Goal: Task Accomplishment & Management: Manage account settings

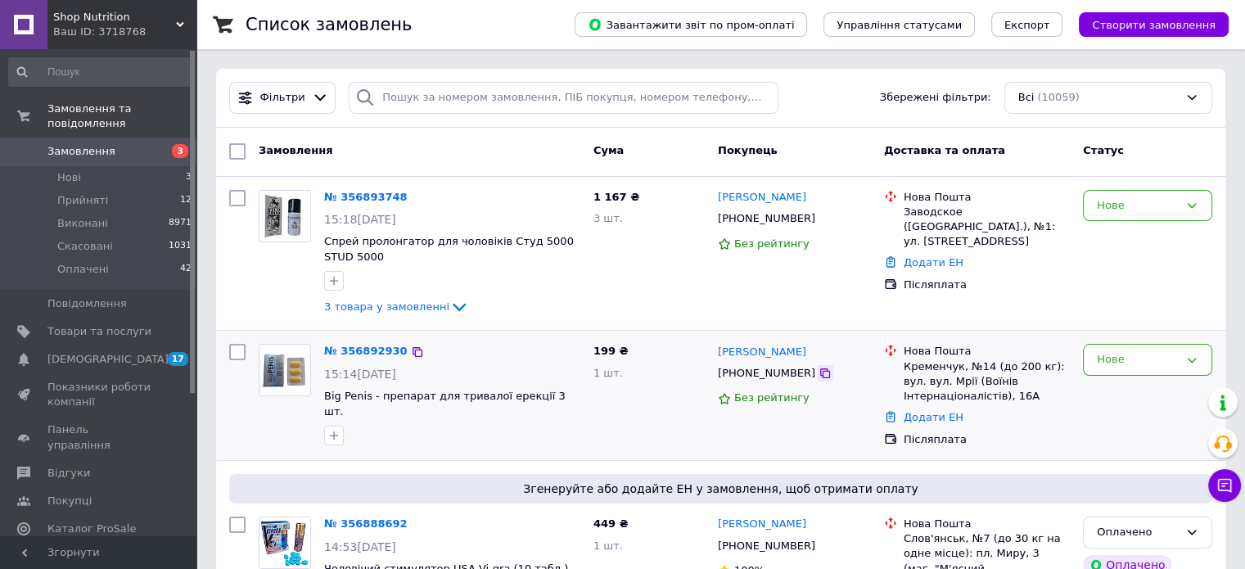
click at [819, 373] on icon at bounding box center [825, 373] width 13 height 13
drag, startPoint x: 557, startPoint y: 400, endPoint x: 319, endPoint y: 395, distance: 237.5
click at [319, 395] on div "№ 356892930 15:14, 12.08.2025 Big Penis - препарат для тривалої ерекції 3 шт." at bounding box center [452, 394] width 269 height 115
copy span "Big Penis - препарат для тривалої ерекції 3 шт."
click at [820, 373] on icon at bounding box center [825, 373] width 10 height 10
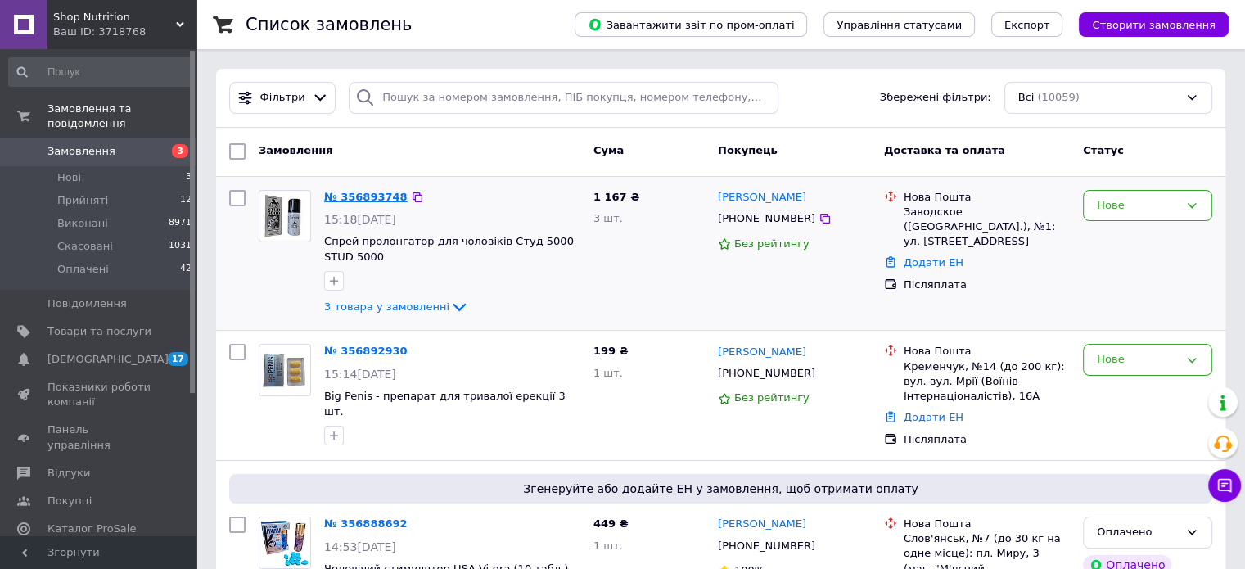
click at [367, 191] on link "№ 356893748" at bounding box center [366, 197] width 84 height 12
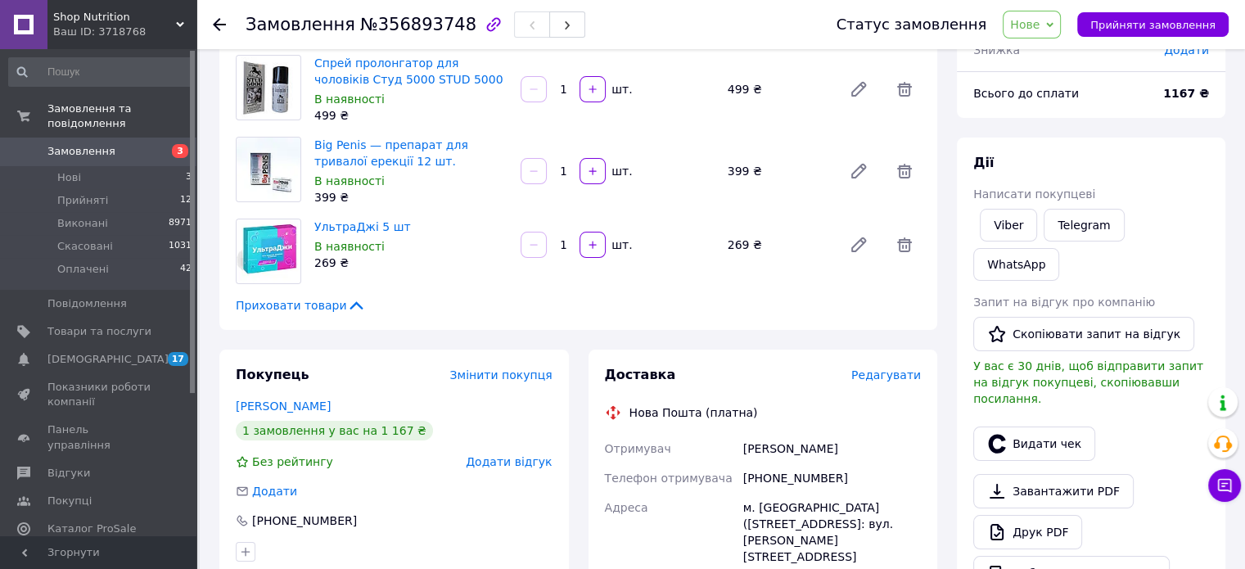
scroll to position [164, 0]
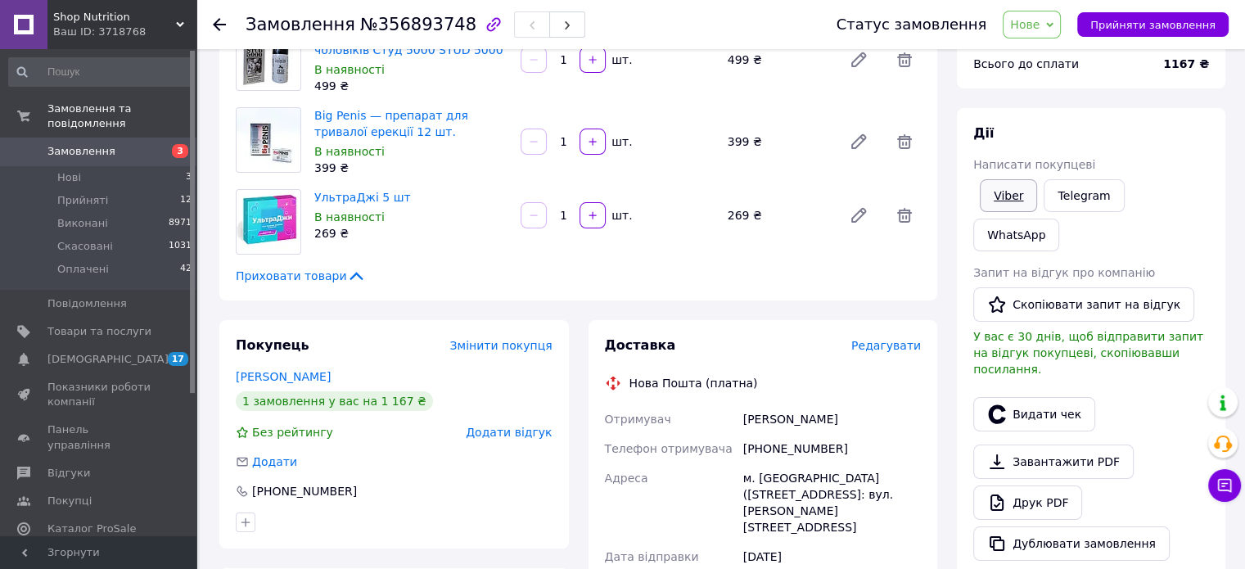
click at [1012, 190] on link "Viber" at bounding box center [1008, 195] width 57 height 33
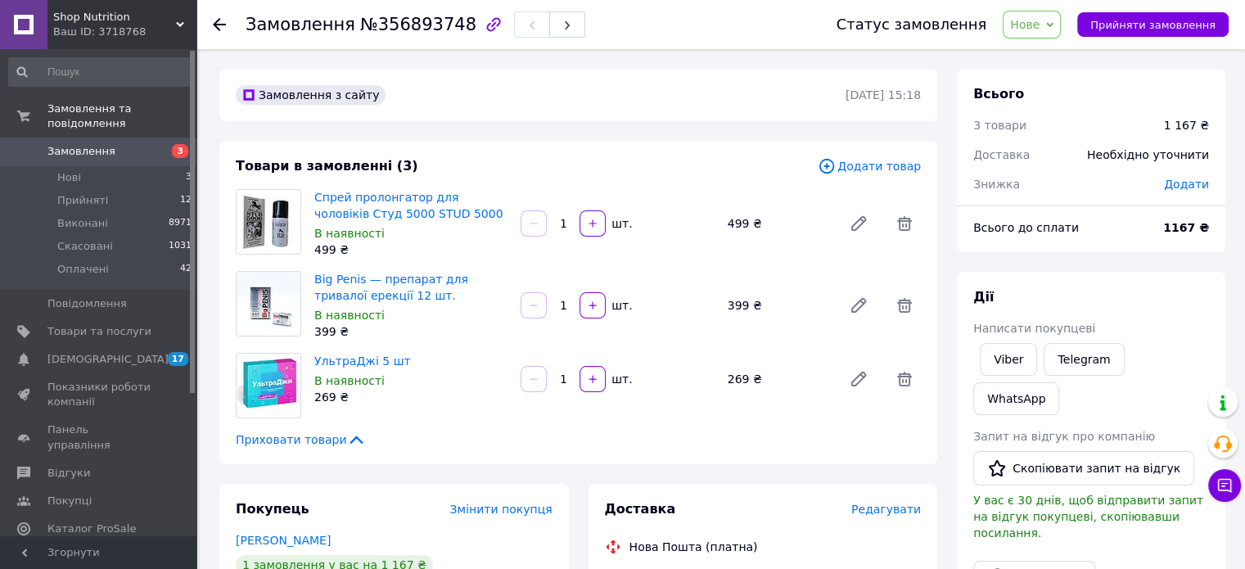
click at [1039, 30] on span "Нове" at bounding box center [1024, 24] width 29 height 13
click at [1041, 61] on li "Прийнято" at bounding box center [1041, 57] width 75 height 25
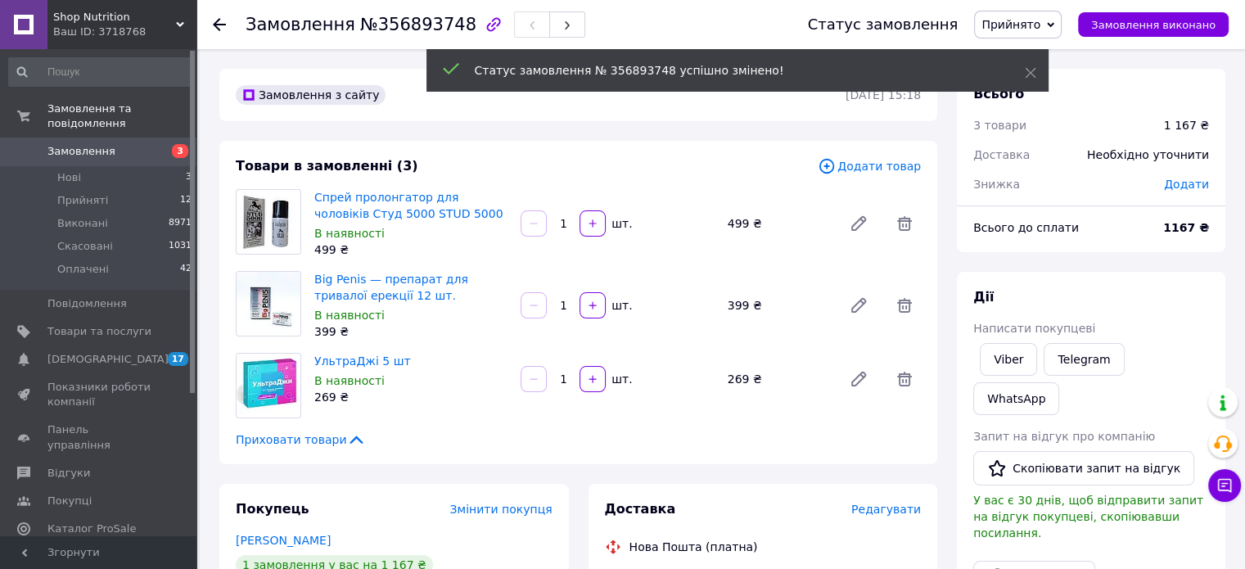
click at [137, 144] on span "Замовлення" at bounding box center [99, 151] width 104 height 15
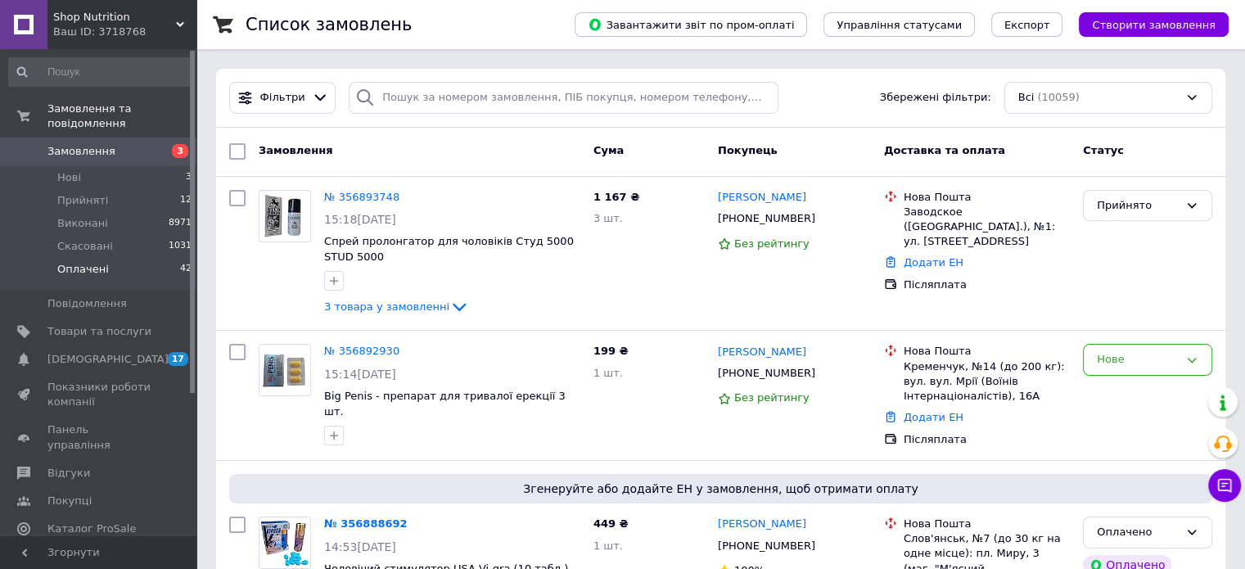
click at [103, 258] on li "Оплачені 42" at bounding box center [100, 273] width 201 height 31
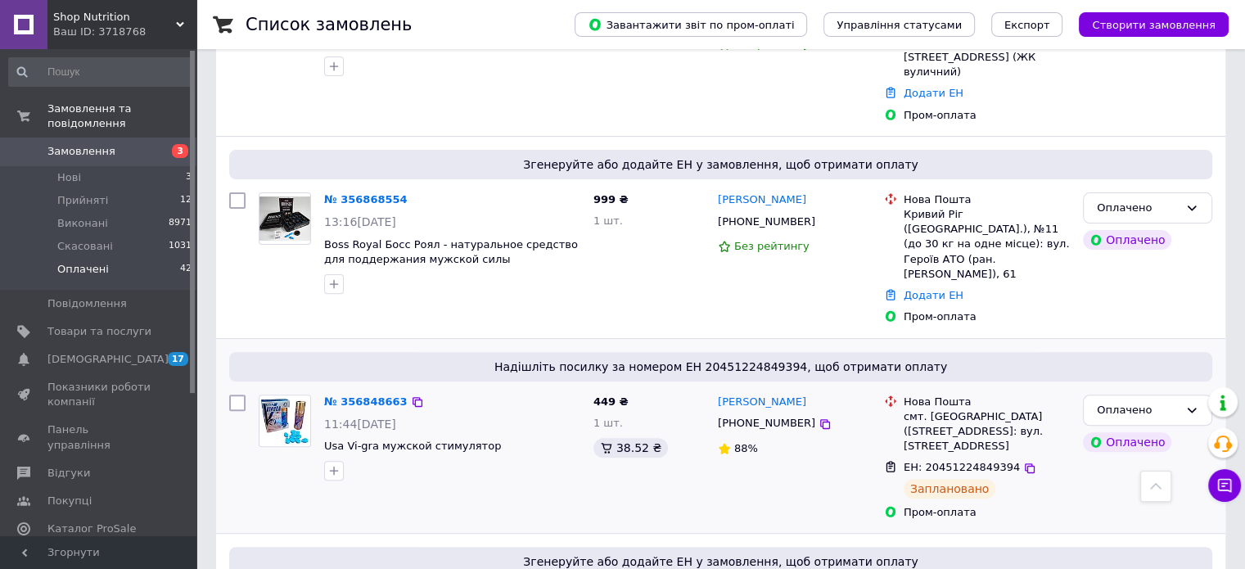
scroll to position [491, 0]
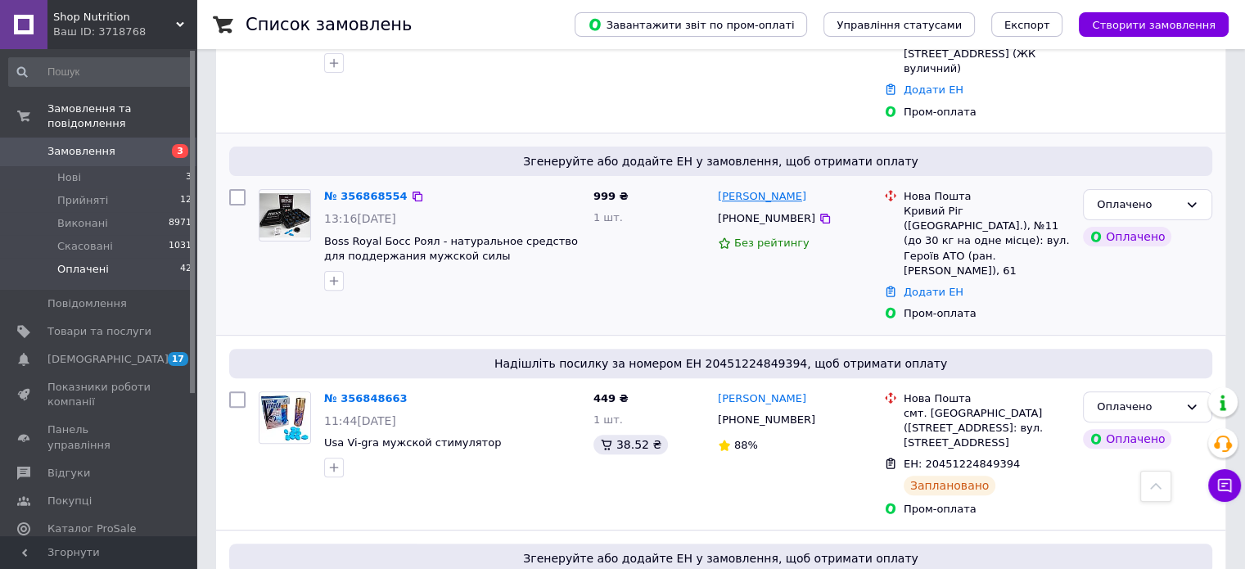
drag, startPoint x: 806, startPoint y: 155, endPoint x: 760, endPoint y: 158, distance: 46.0
click at [760, 187] on div "[PERSON_NAME]" at bounding box center [794, 196] width 156 height 19
copy link "Манько"
click at [933, 286] on link "Додати ЕН" at bounding box center [934, 292] width 60 height 12
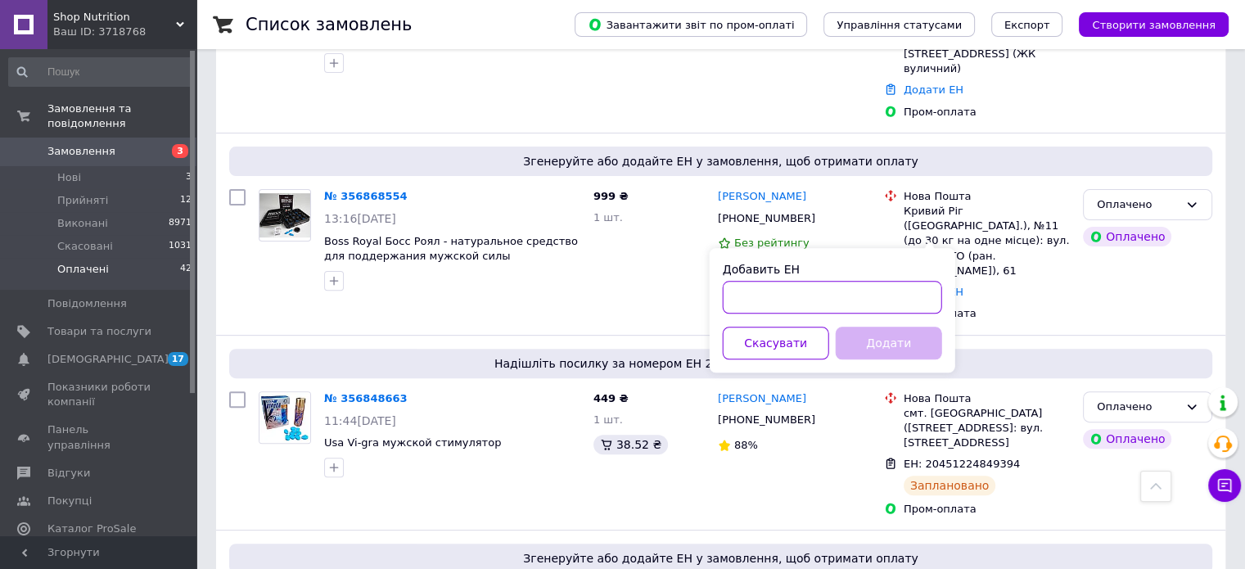
click at [854, 297] on input "Добавить ЕН" at bounding box center [832, 297] width 219 height 33
paste input "20451225154876"
type input "20451225154876"
click at [862, 339] on button "Додати" at bounding box center [889, 343] width 106 height 33
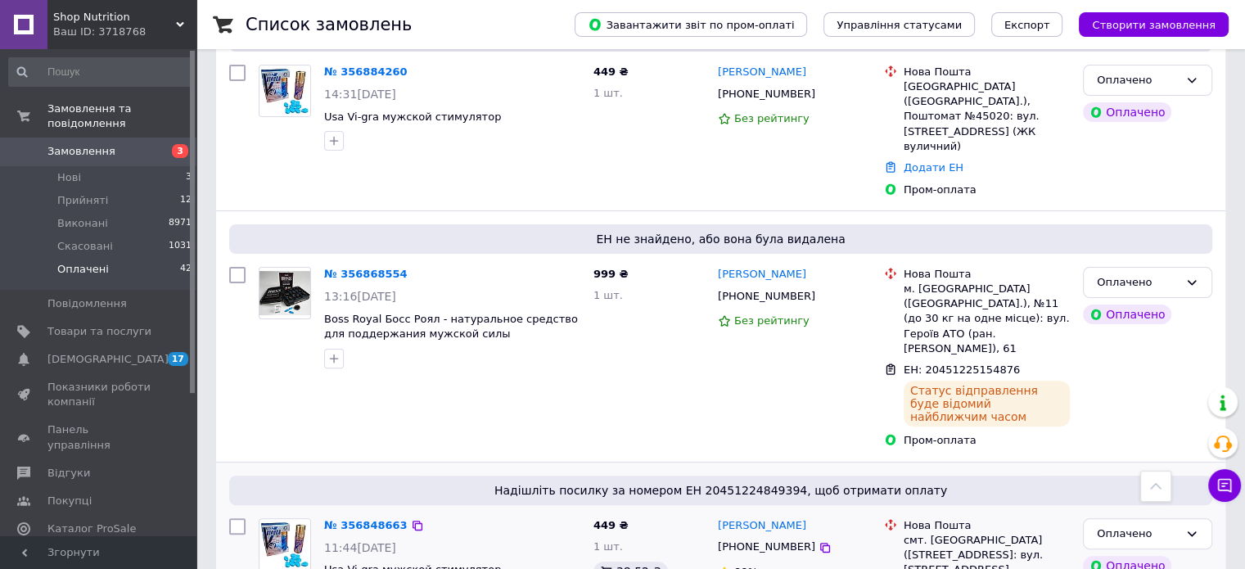
scroll to position [327, 0]
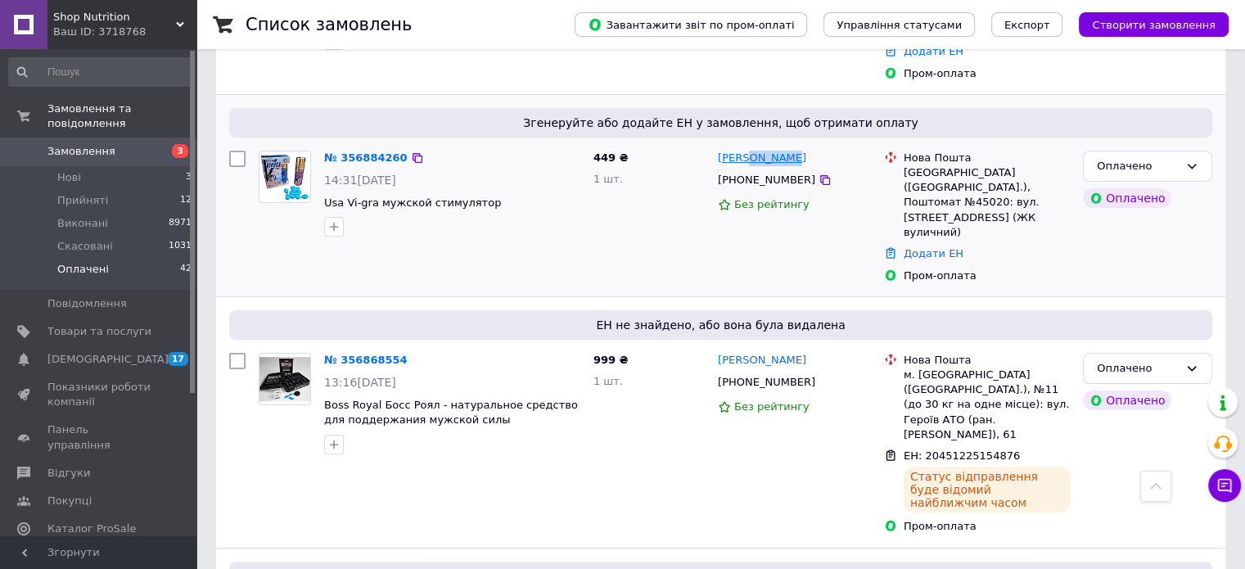
drag, startPoint x: 792, startPoint y: 143, endPoint x: 740, endPoint y: 146, distance: 51.6
click at [740, 149] on div "[PERSON_NAME]" at bounding box center [794, 158] width 156 height 19
copy link "Франків"
click at [919, 247] on link "Додати ЕН" at bounding box center [934, 253] width 60 height 12
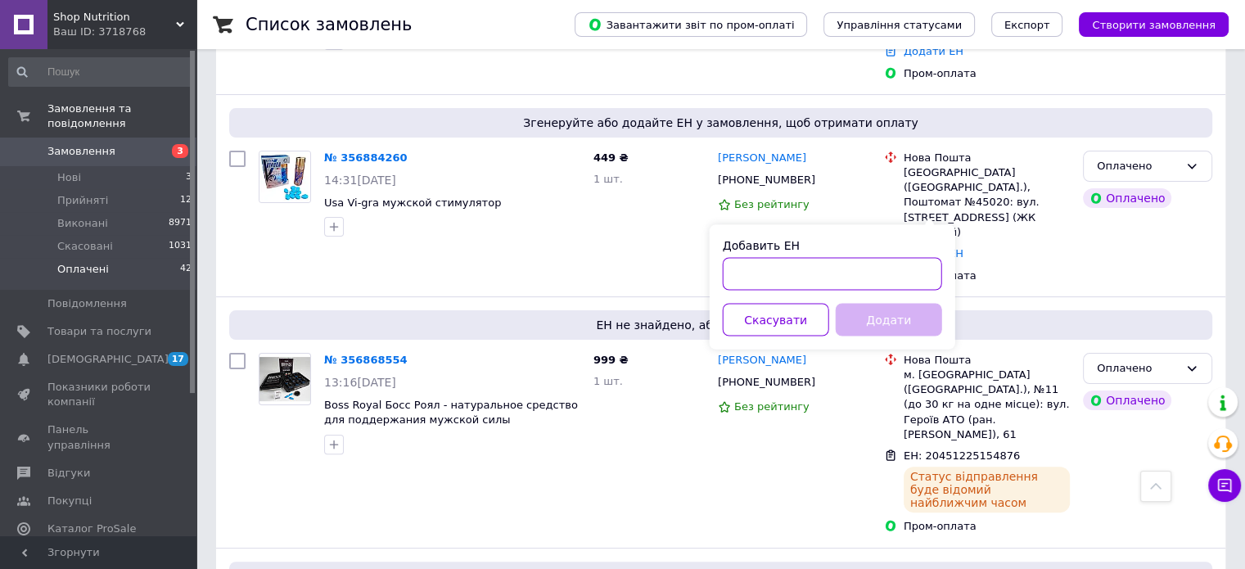
click at [868, 278] on input "Добавить ЕН" at bounding box center [832, 273] width 219 height 33
paste input "20451225156199"
type input "20451225156199"
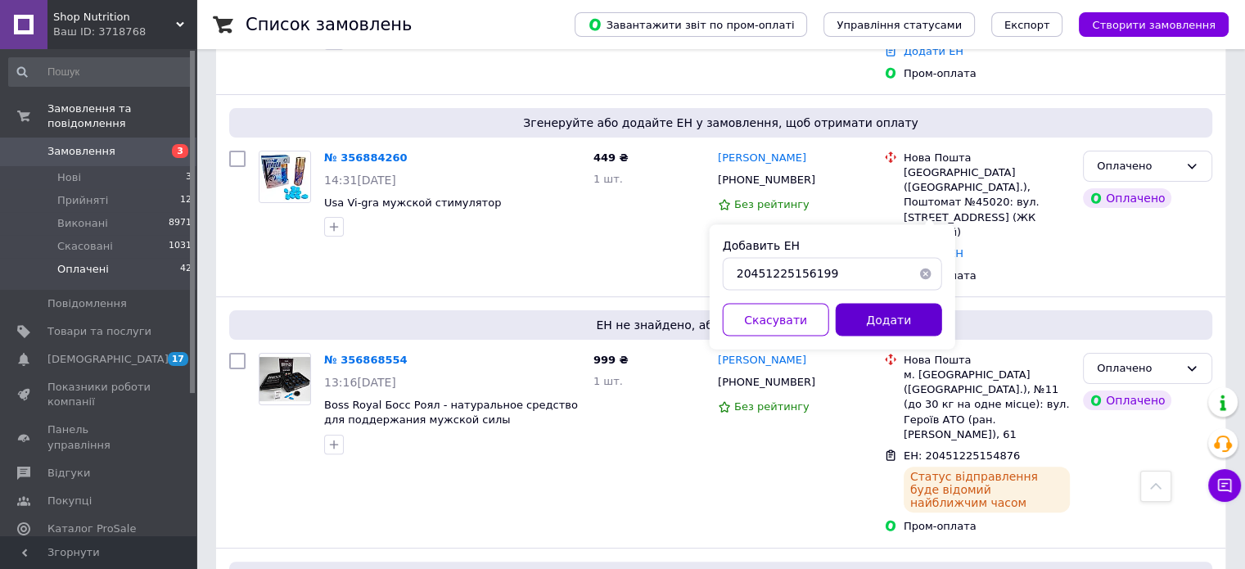
click at [874, 323] on button "Додати" at bounding box center [889, 319] width 106 height 33
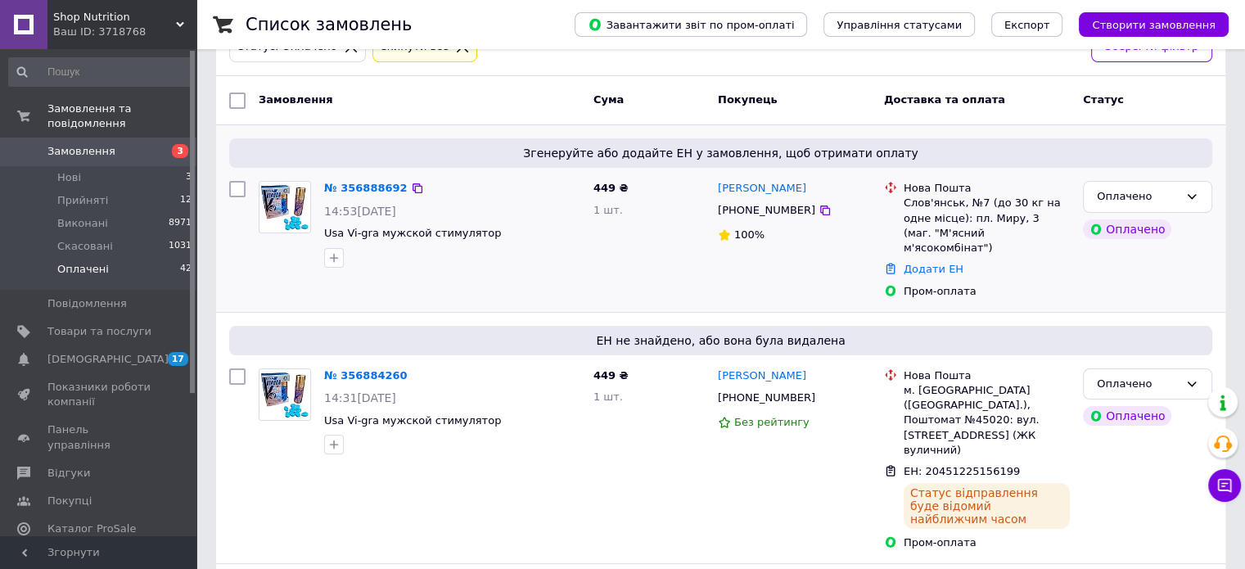
scroll to position [82, 0]
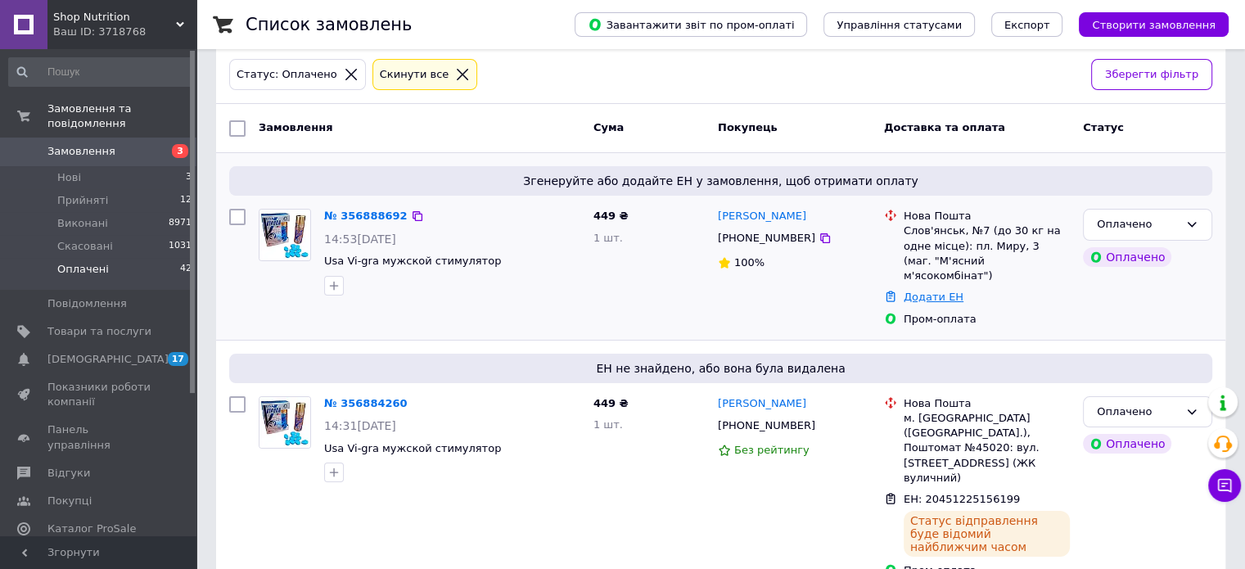
click at [927, 291] on link "Додати ЕН" at bounding box center [934, 297] width 60 height 12
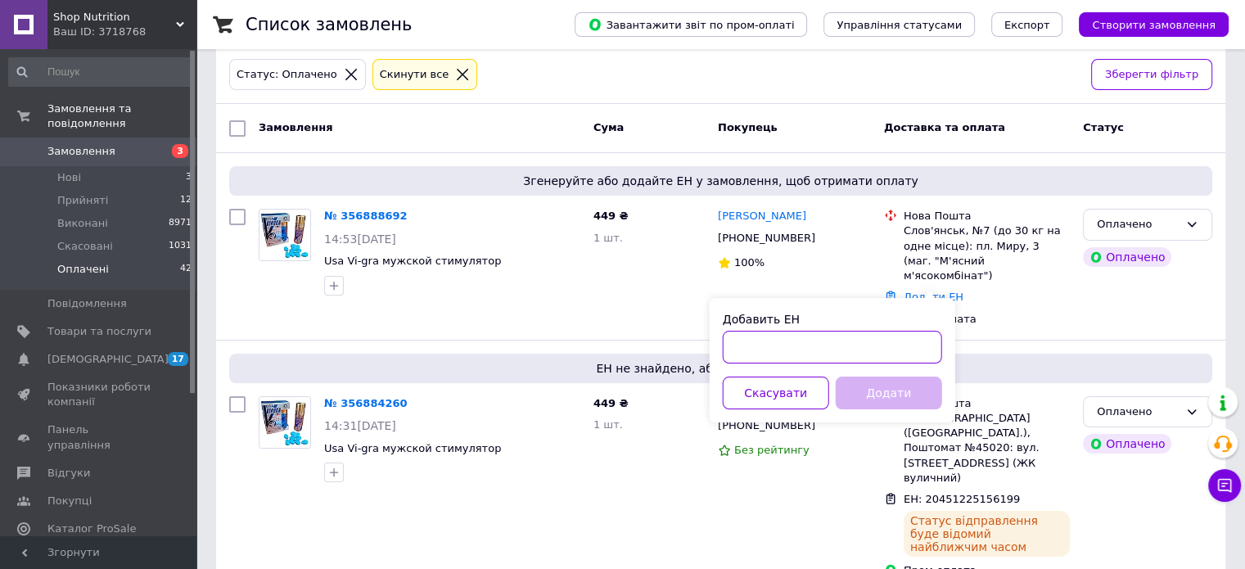
click at [867, 341] on input "Добавить ЕН" at bounding box center [832, 347] width 219 height 33
paste input "20451225158562"
type input "20451225158562"
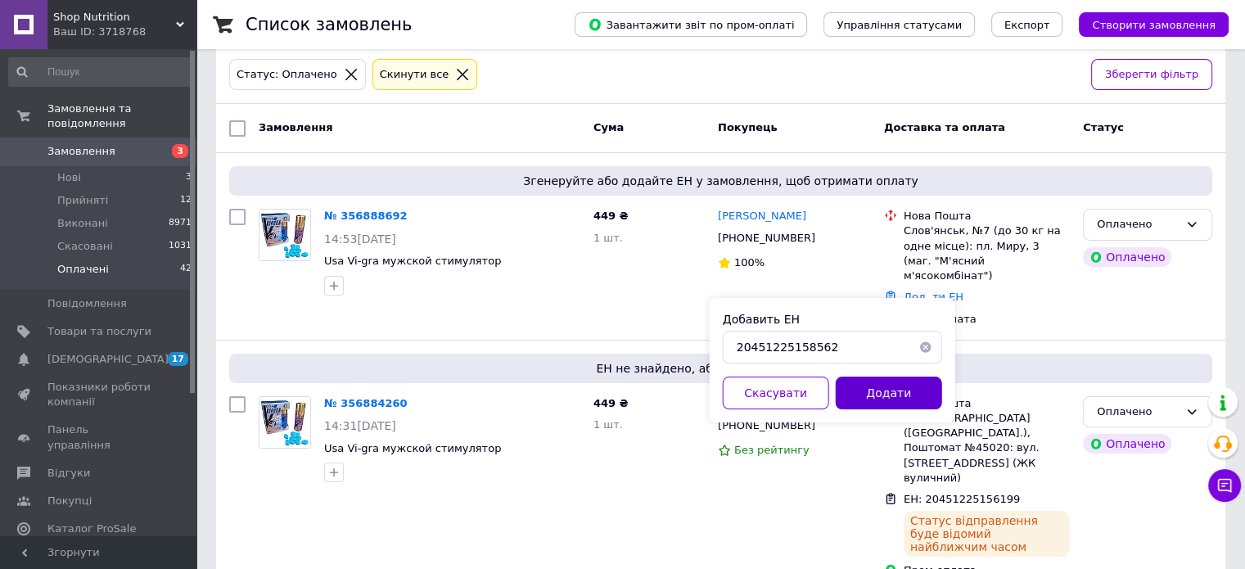
click at [887, 391] on button "Додати" at bounding box center [889, 393] width 106 height 33
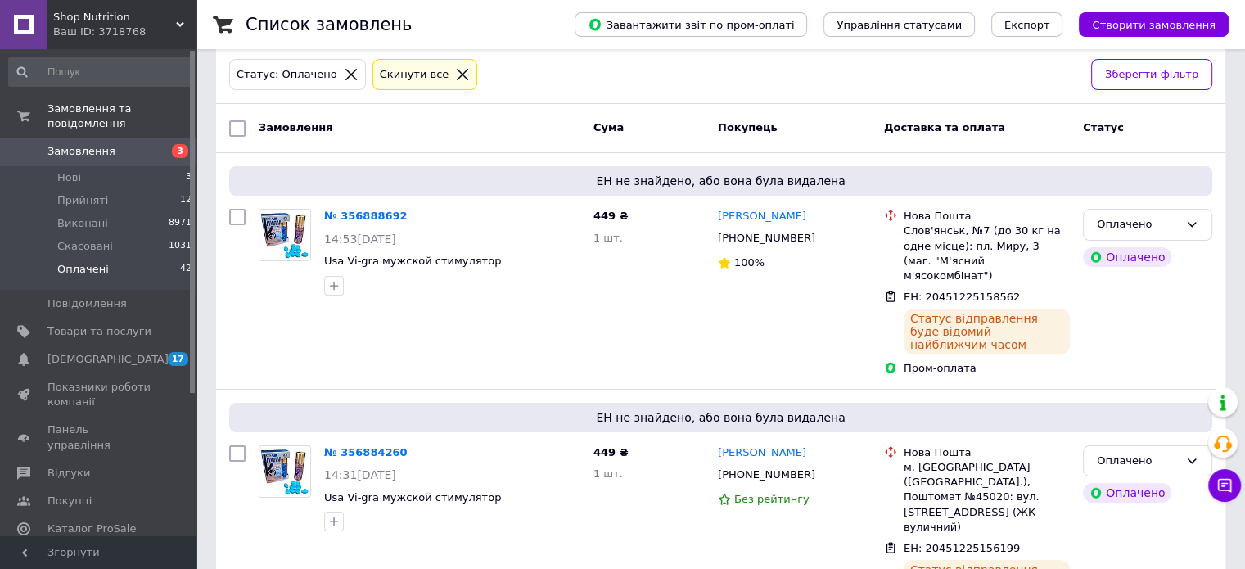
click at [120, 144] on span "Замовлення" at bounding box center [99, 151] width 104 height 15
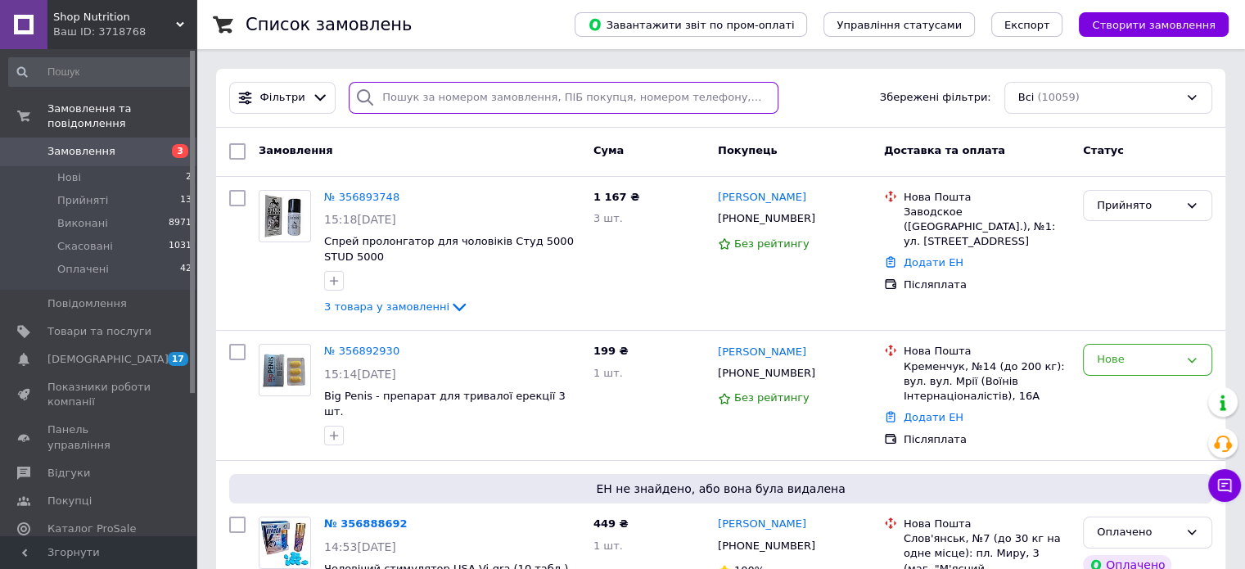
click at [553, 100] on input "search" at bounding box center [564, 98] width 430 height 32
paste input "0987878549"
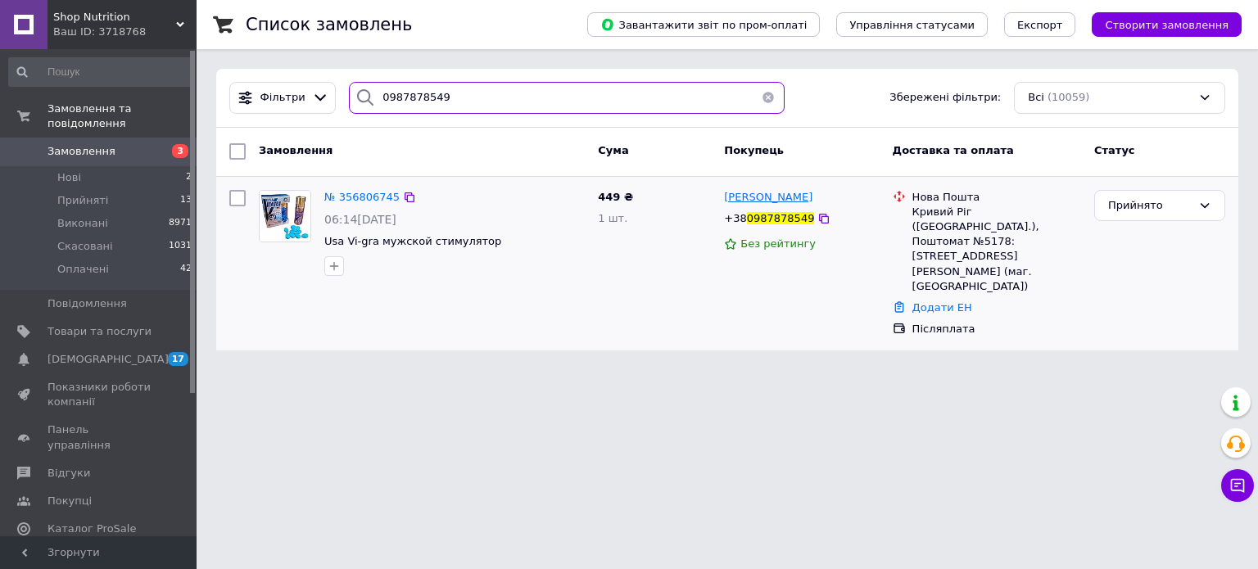
type input "0987878549"
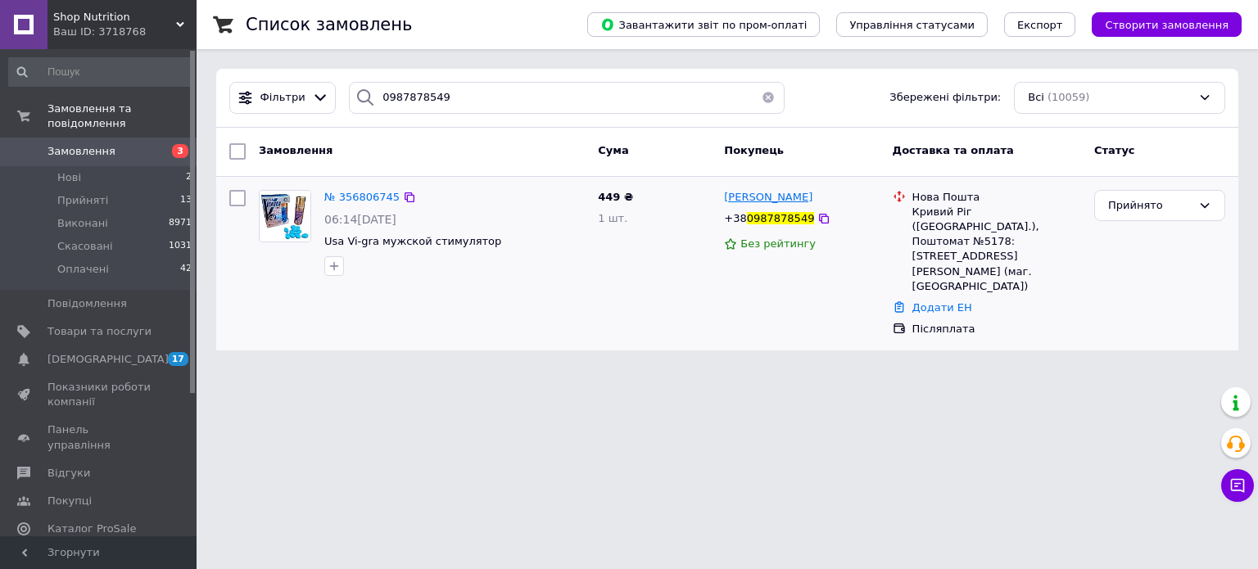
drag, startPoint x: 784, startPoint y: 199, endPoint x: 763, endPoint y: 193, distance: 22.0
click at [761, 199] on div "[PERSON_NAME]" at bounding box center [801, 197] width 158 height 19
copy span "Ткачова"
click at [921, 301] on link "Додати ЕН" at bounding box center [942, 307] width 60 height 12
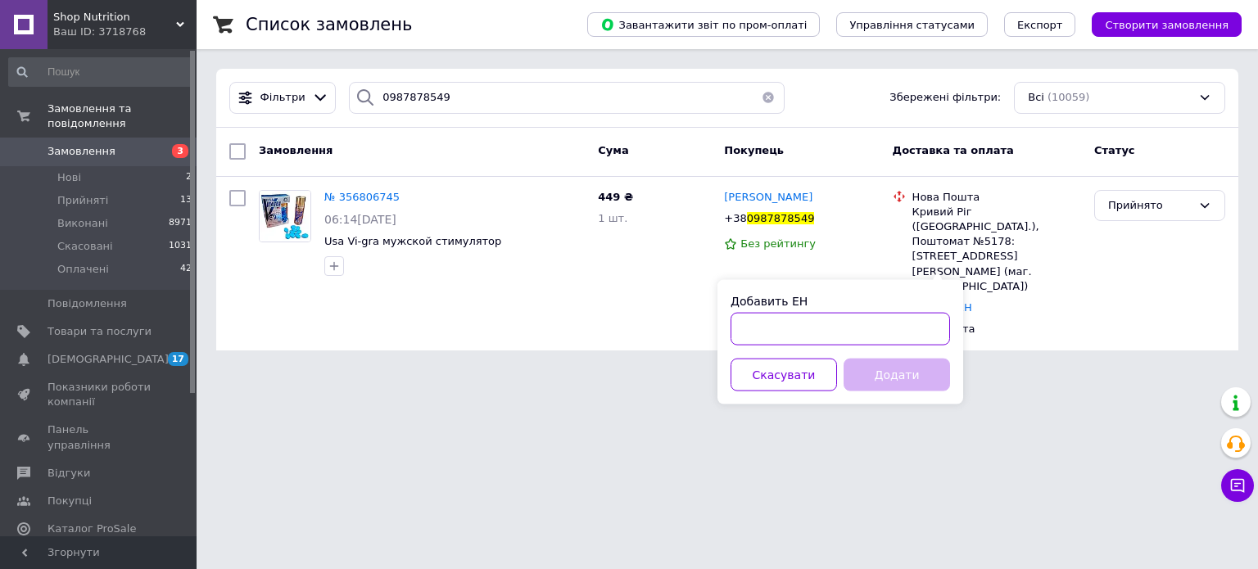
click at [890, 330] on input "Добавить ЕН" at bounding box center [839, 329] width 219 height 33
paste input "20451225163952"
type input "20451225163952"
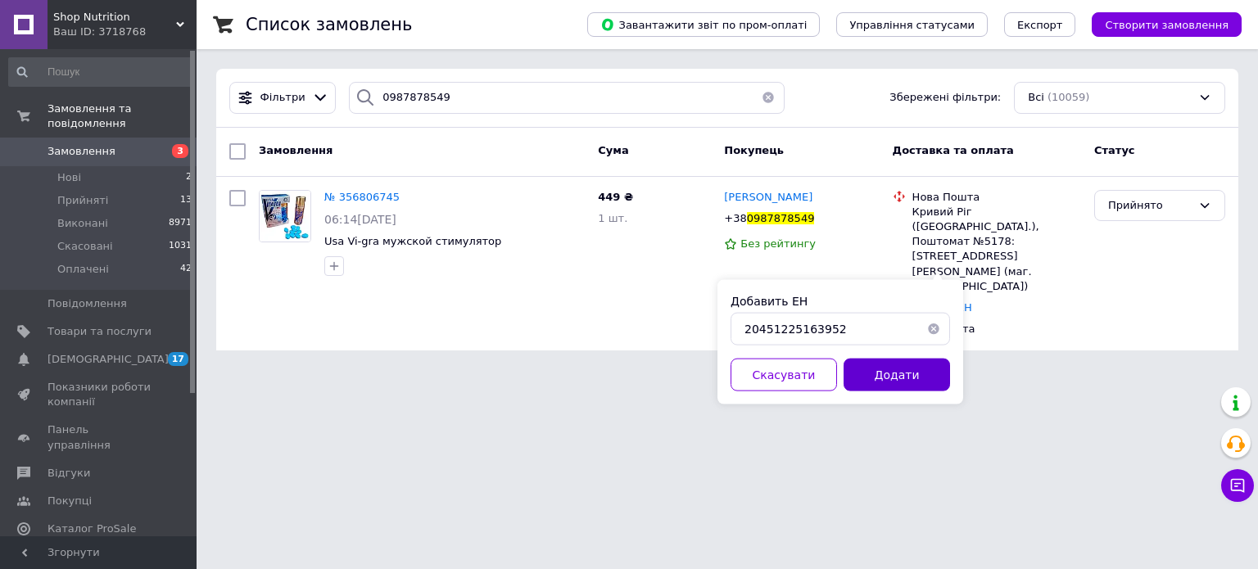
click at [881, 375] on button "Додати" at bounding box center [896, 375] width 106 height 33
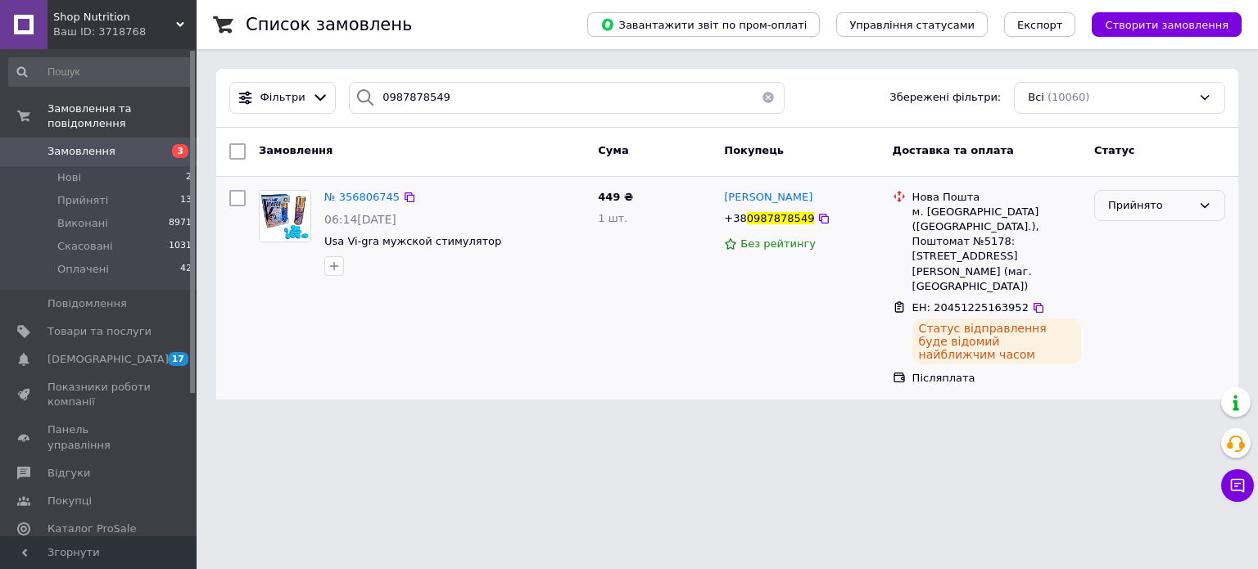
click at [1169, 210] on div "Прийнято" at bounding box center [1150, 205] width 84 height 17
click at [1149, 238] on li "Виконано" at bounding box center [1159, 239] width 129 height 30
click at [115, 144] on span "Замовлення" at bounding box center [99, 151] width 104 height 15
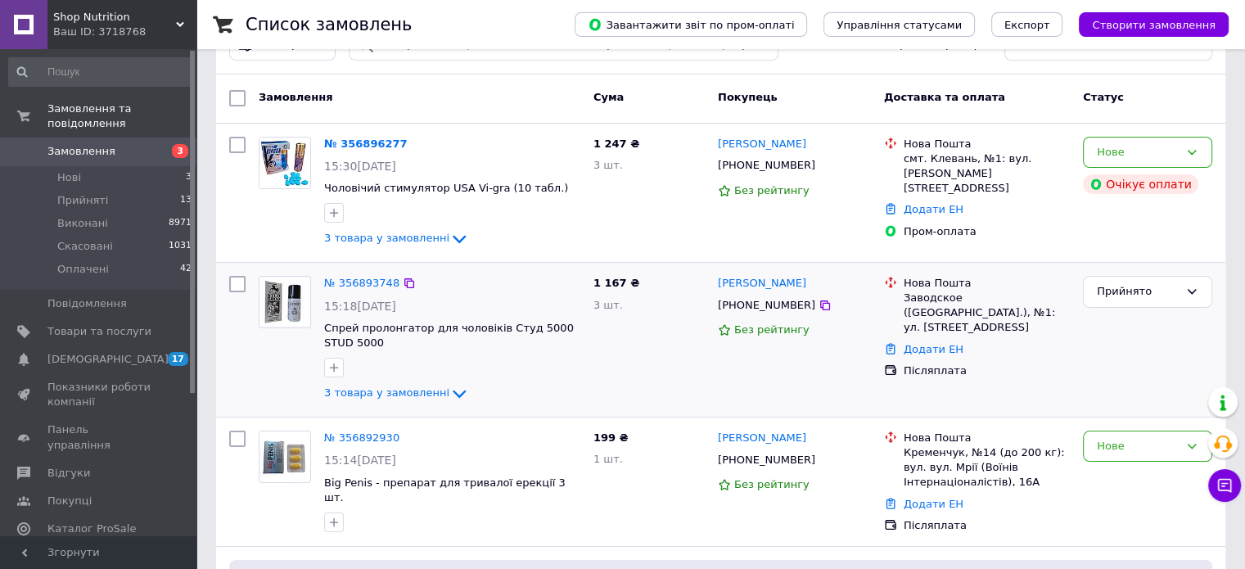
scroll to position [82, 0]
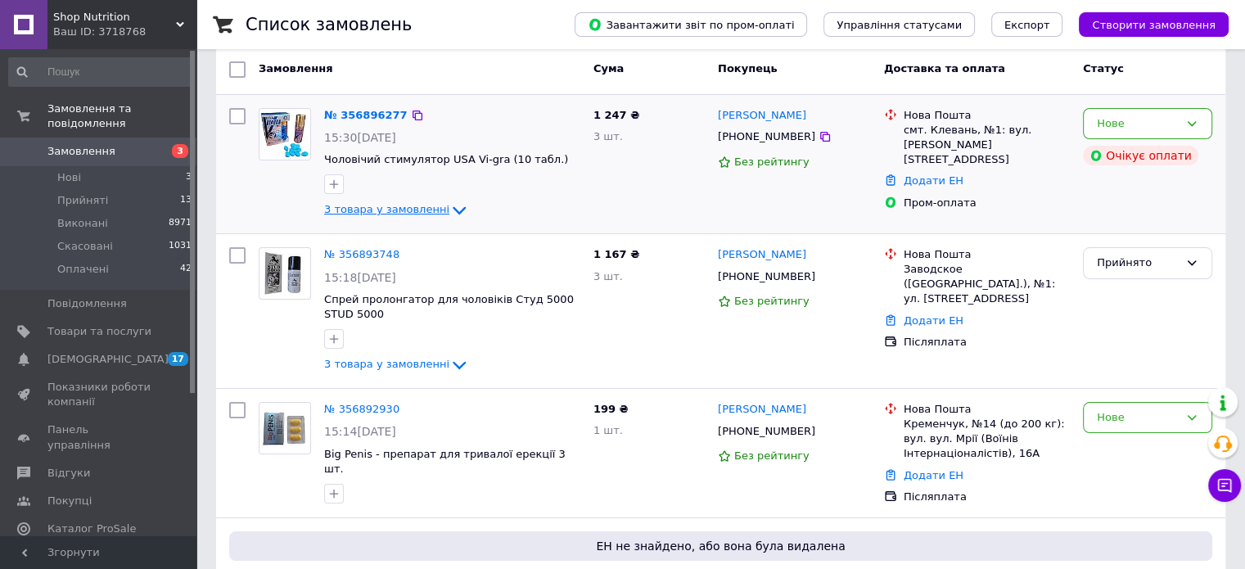
click at [429, 209] on span "3 товара у замовленні" at bounding box center [386, 210] width 125 height 12
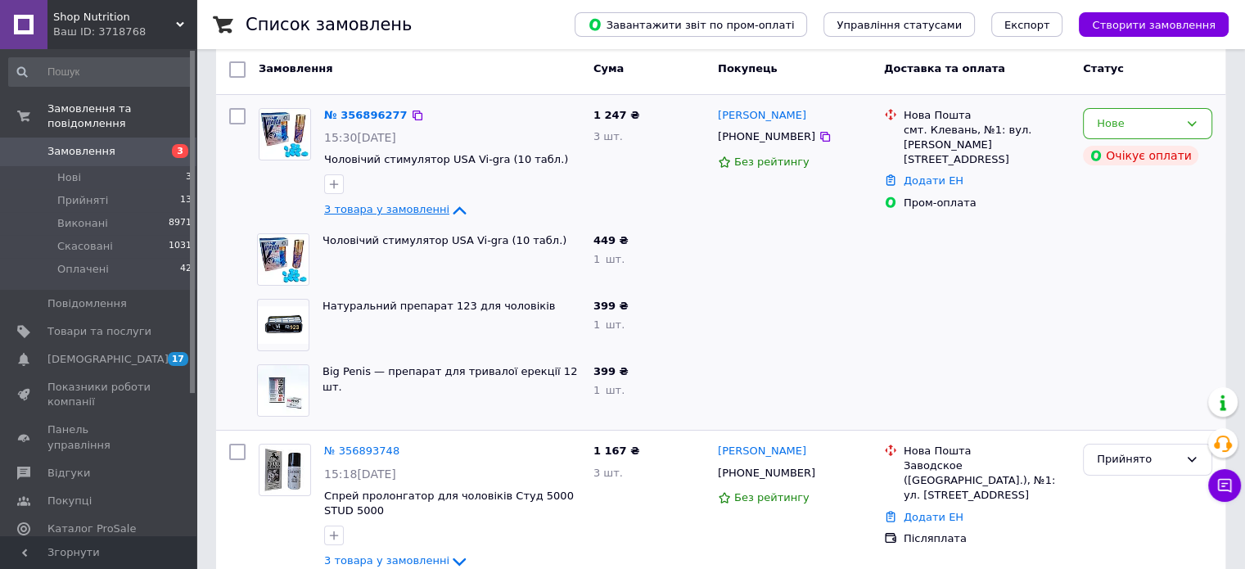
click at [426, 211] on span "3 товара у замовленні" at bounding box center [386, 210] width 125 height 12
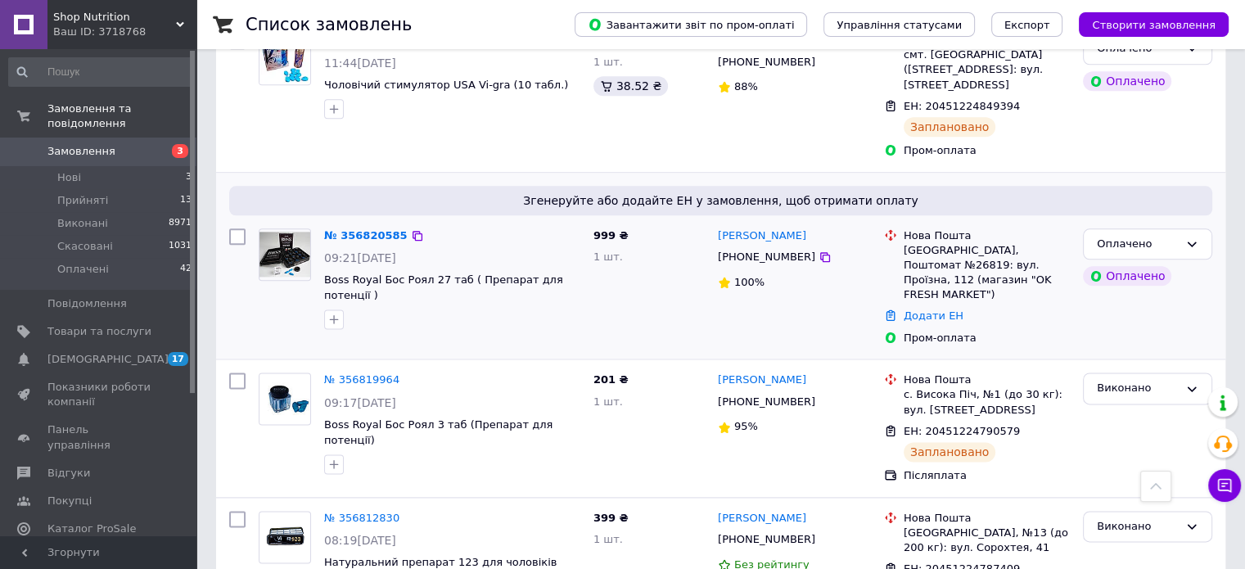
scroll to position [2047, 0]
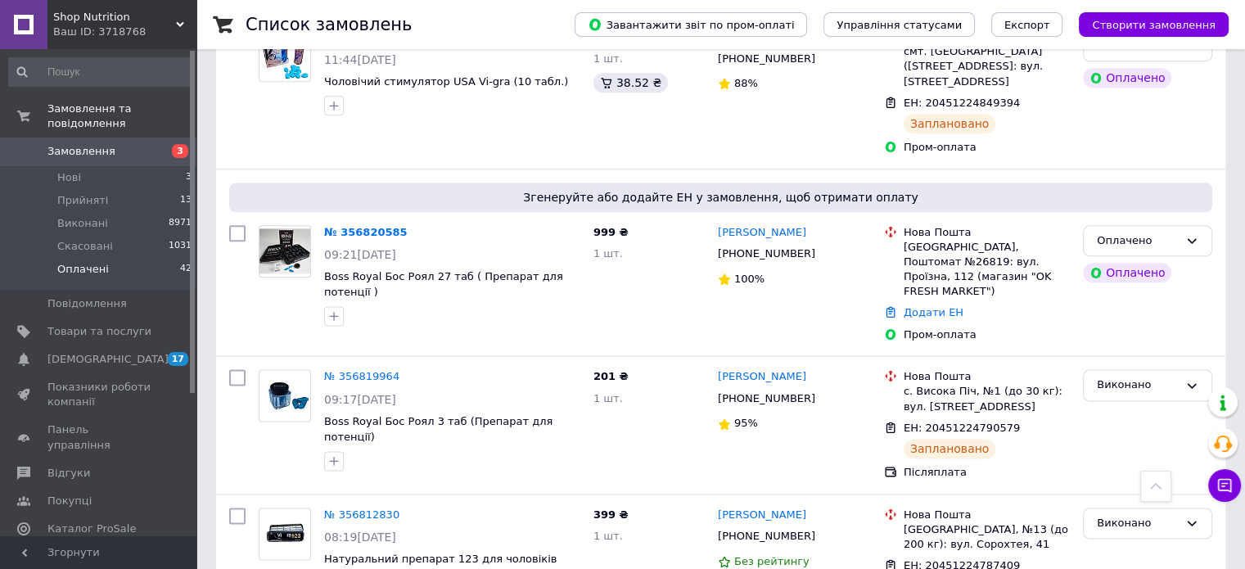
click at [75, 262] on span "Оплачені" at bounding box center [83, 269] width 52 height 15
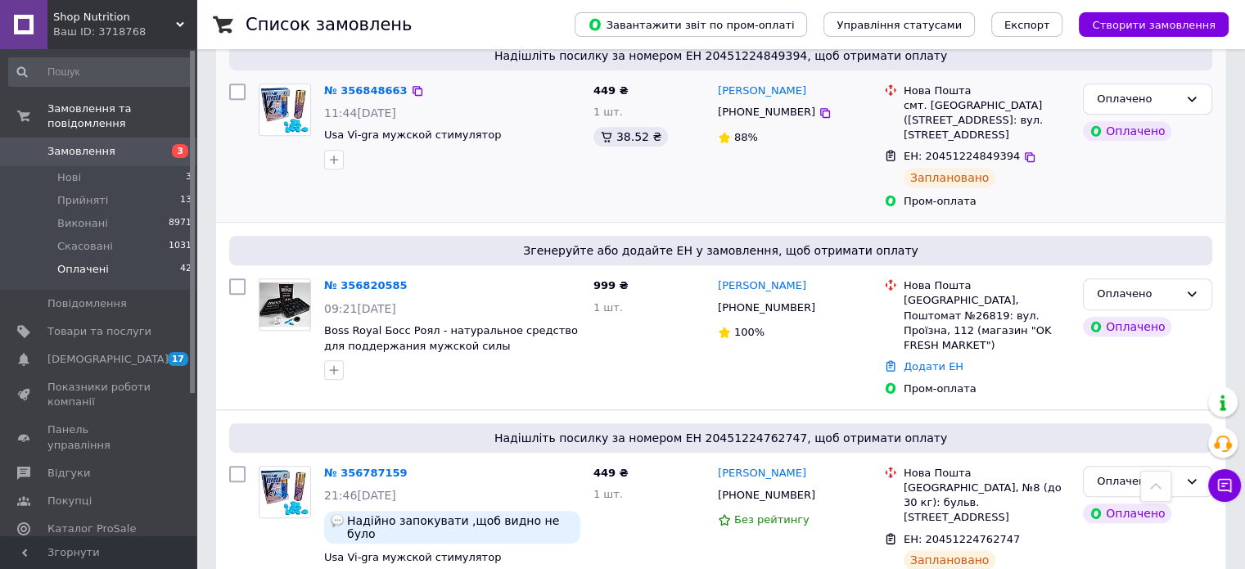
scroll to position [901, 0]
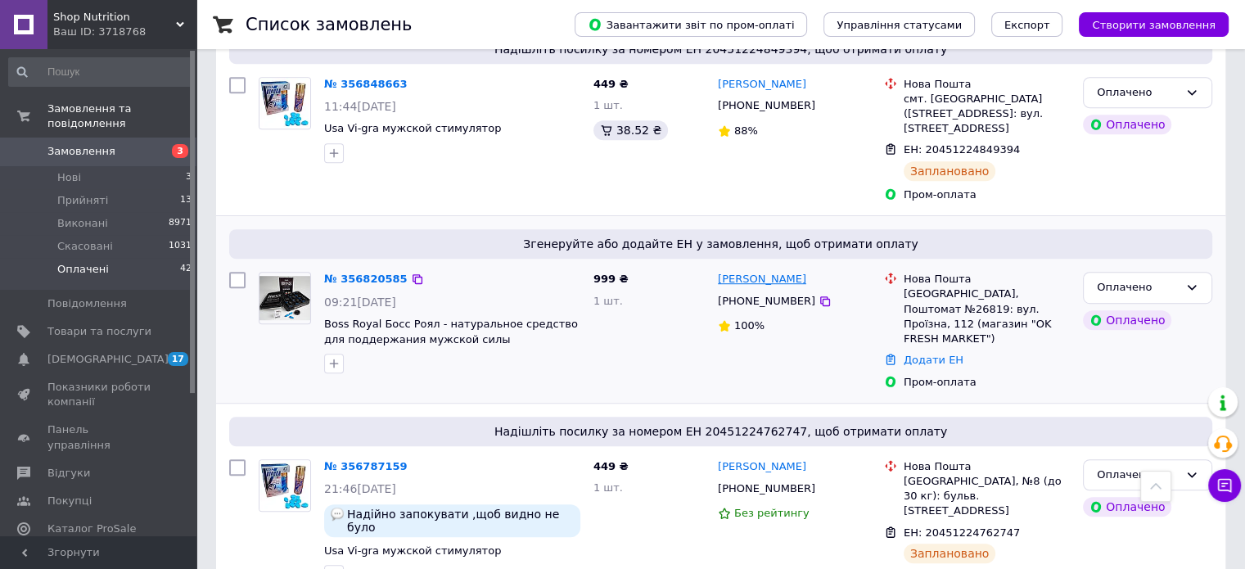
drag, startPoint x: 809, startPoint y: 206, endPoint x: 776, endPoint y: 211, distance: 33.1
click at [776, 270] on div "[PERSON_NAME]" at bounding box center [794, 279] width 156 height 19
click at [942, 354] on link "Додати ЕН" at bounding box center [934, 360] width 60 height 12
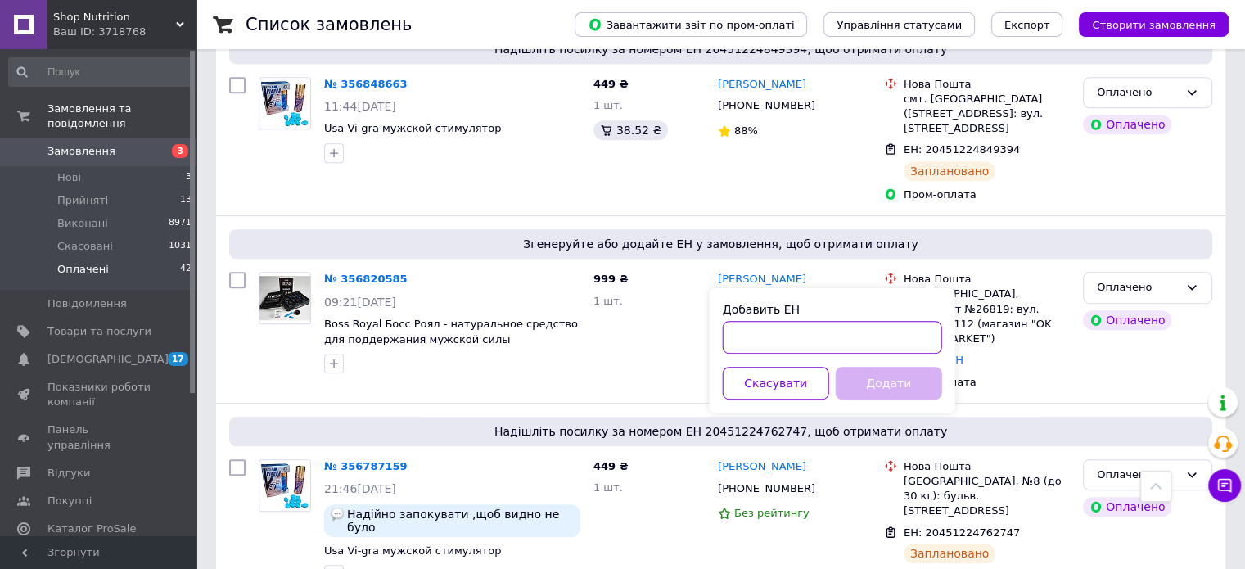
click at [860, 325] on input "Добавить ЕН" at bounding box center [832, 337] width 219 height 33
paste input "20451225165745"
type input "20451225165745"
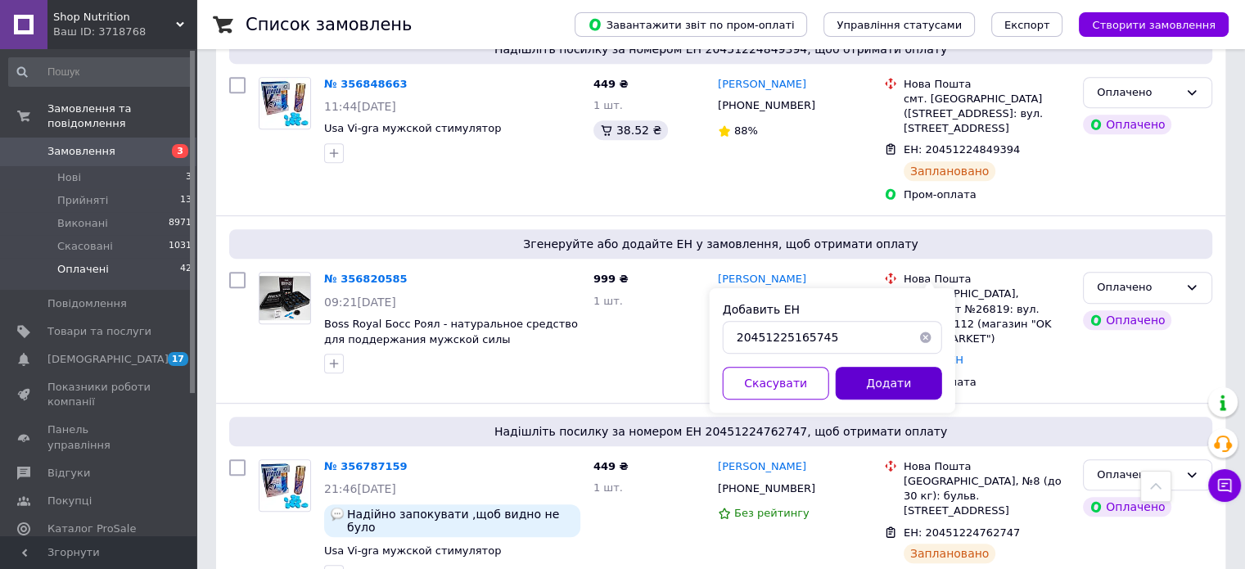
click at [876, 382] on button "Додати" at bounding box center [889, 383] width 106 height 33
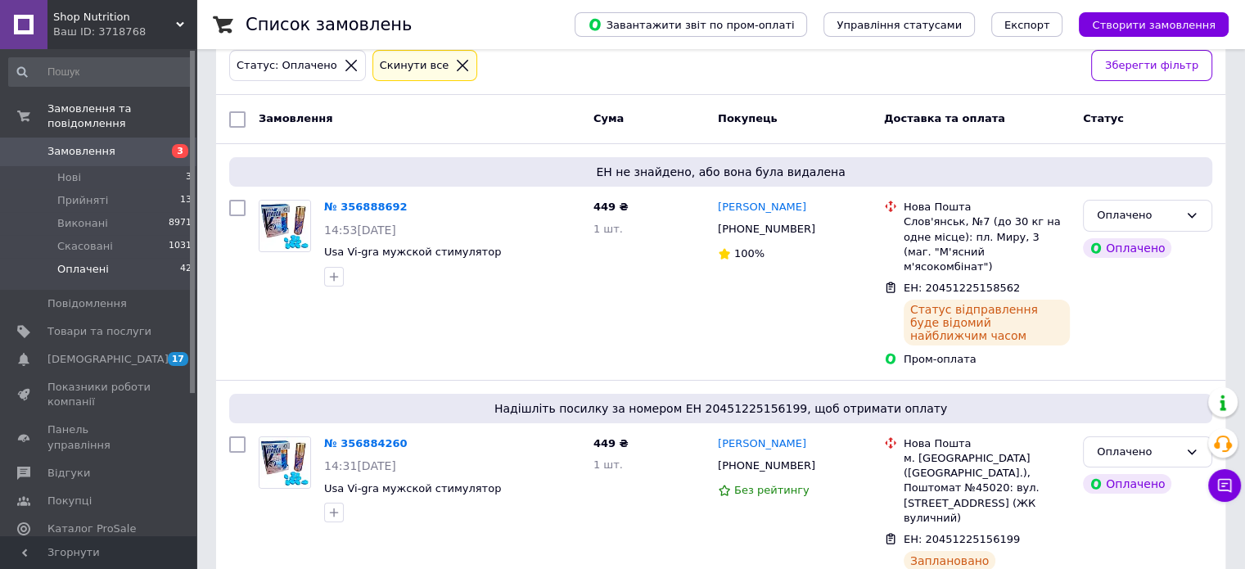
scroll to position [0, 0]
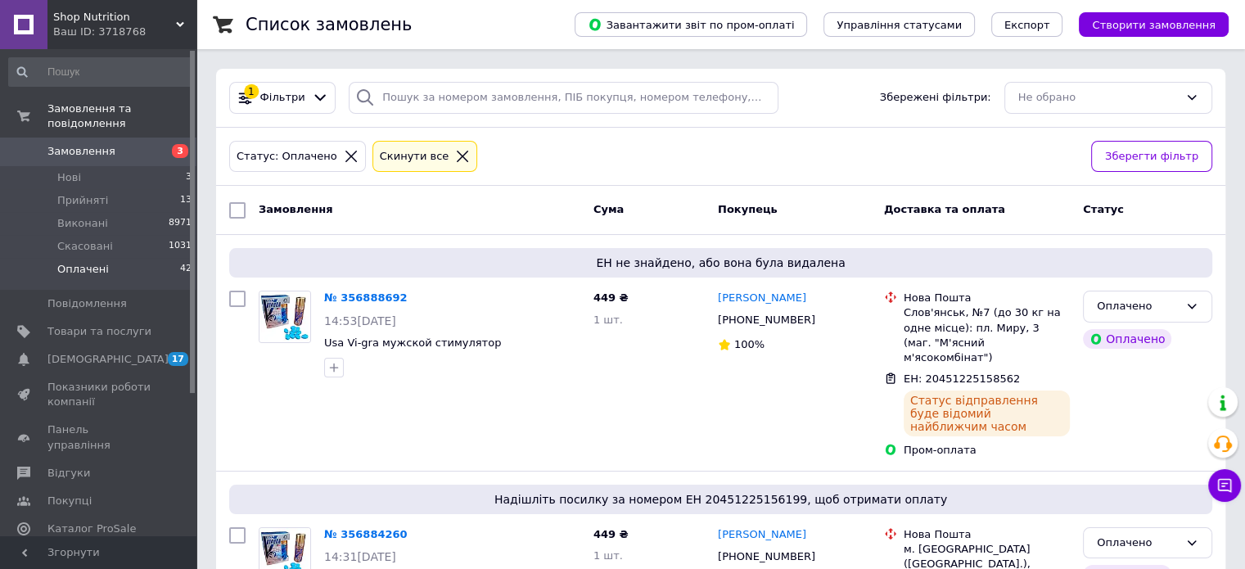
click at [111, 144] on span "Замовлення" at bounding box center [99, 151] width 104 height 15
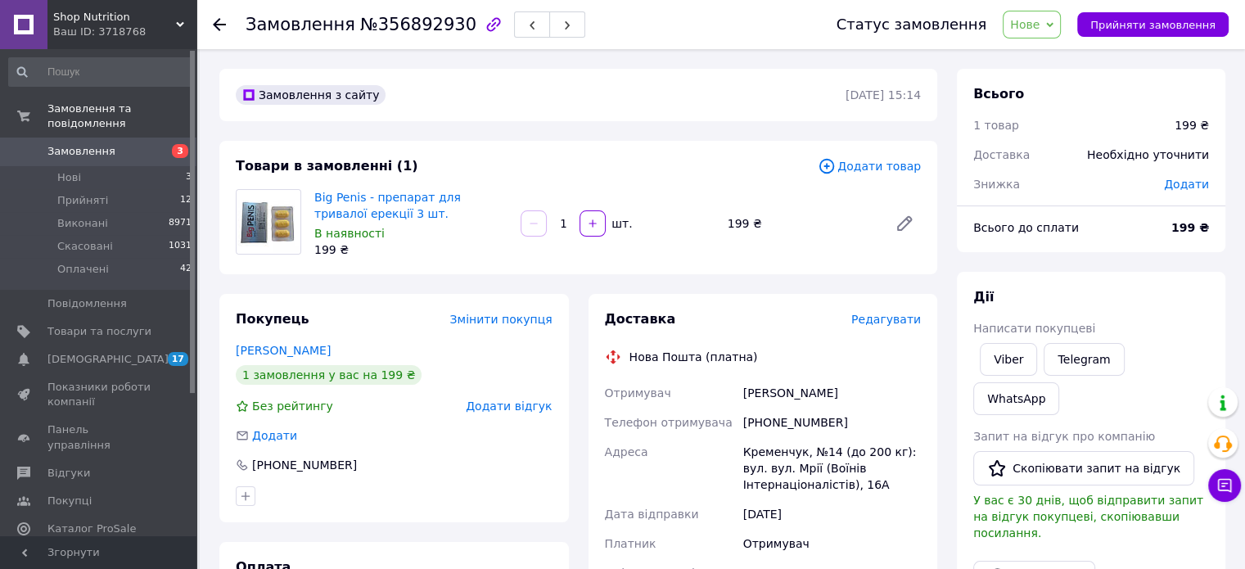
click at [1074, 332] on span "Написати покупцеві" at bounding box center [1034, 328] width 122 height 13
click at [1073, 357] on link "Telegram" at bounding box center [1084, 359] width 80 height 33
click at [1059, 382] on link "WhatsApp" at bounding box center [1016, 398] width 86 height 33
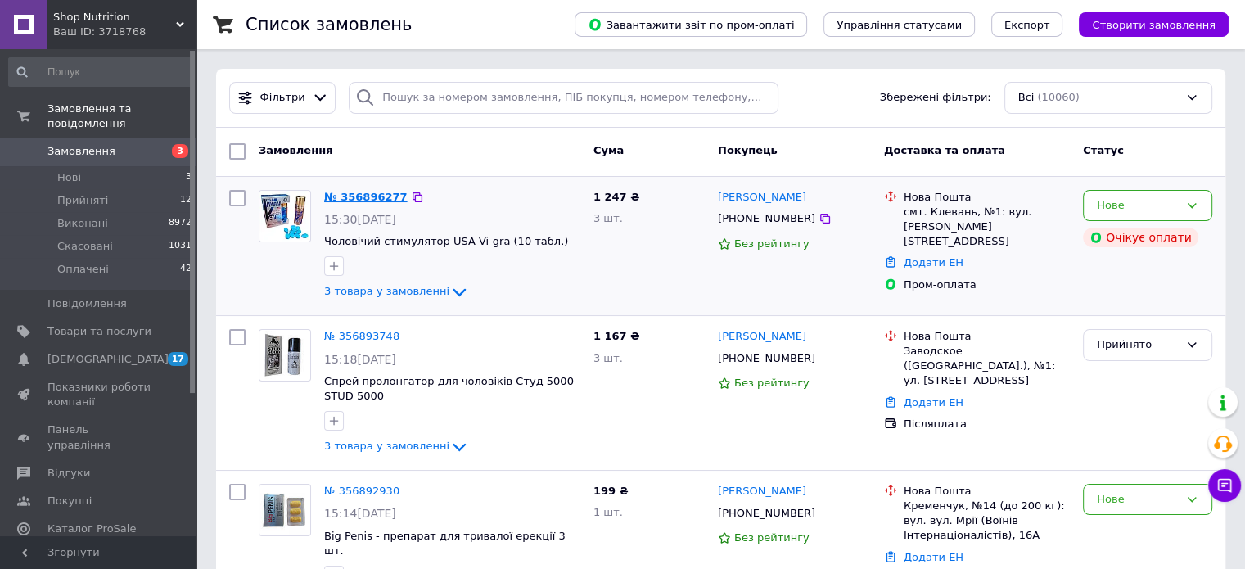
click at [344, 194] on link "№ 356896277" at bounding box center [366, 197] width 84 height 12
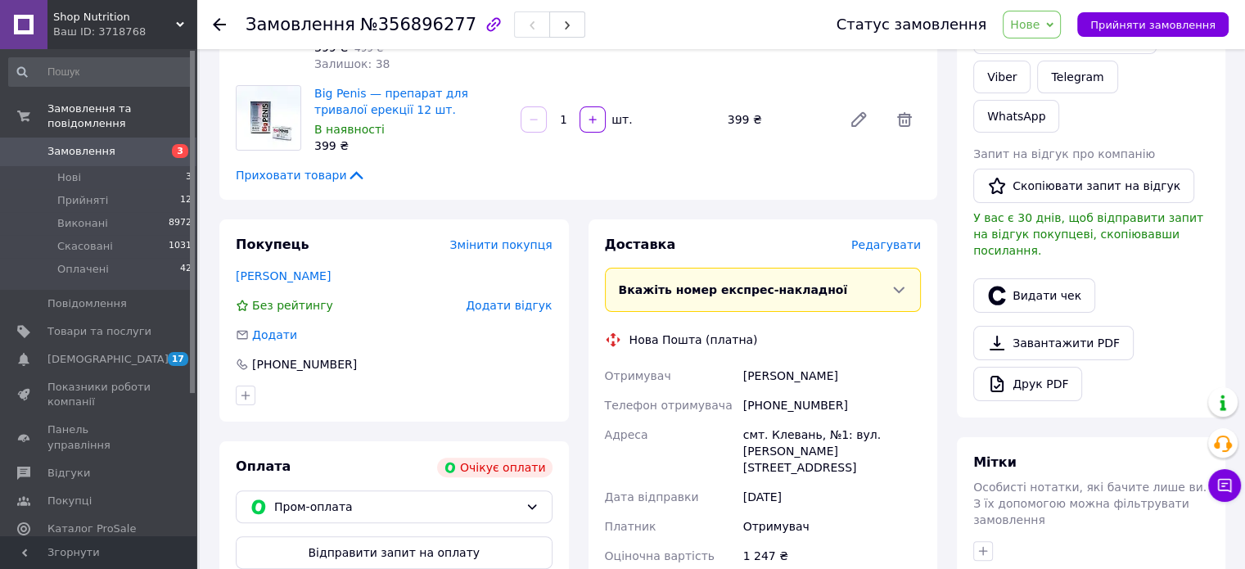
scroll to position [409, 0]
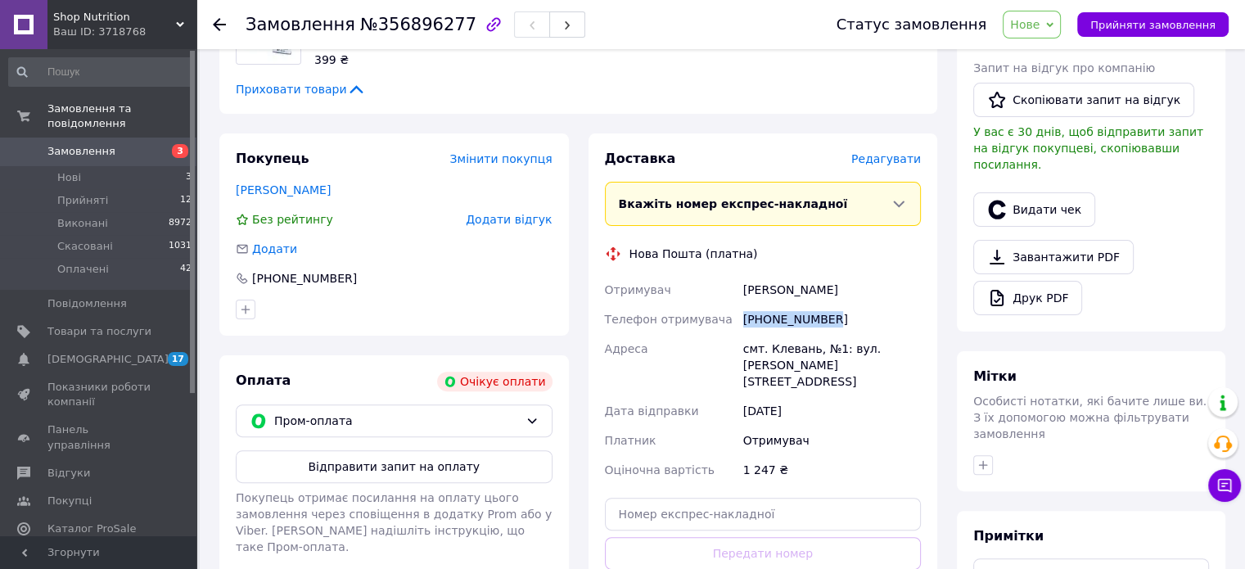
drag, startPoint x: 835, startPoint y: 316, endPoint x: 734, endPoint y: 318, distance: 101.5
click at [734, 318] on div "Отримувач Онопрійчук Олег Телефон отримувача +380680071003 Адреса смт. Клевань,…" at bounding box center [763, 380] width 323 height 210
copy div "Телефон отримувача +380680071003"
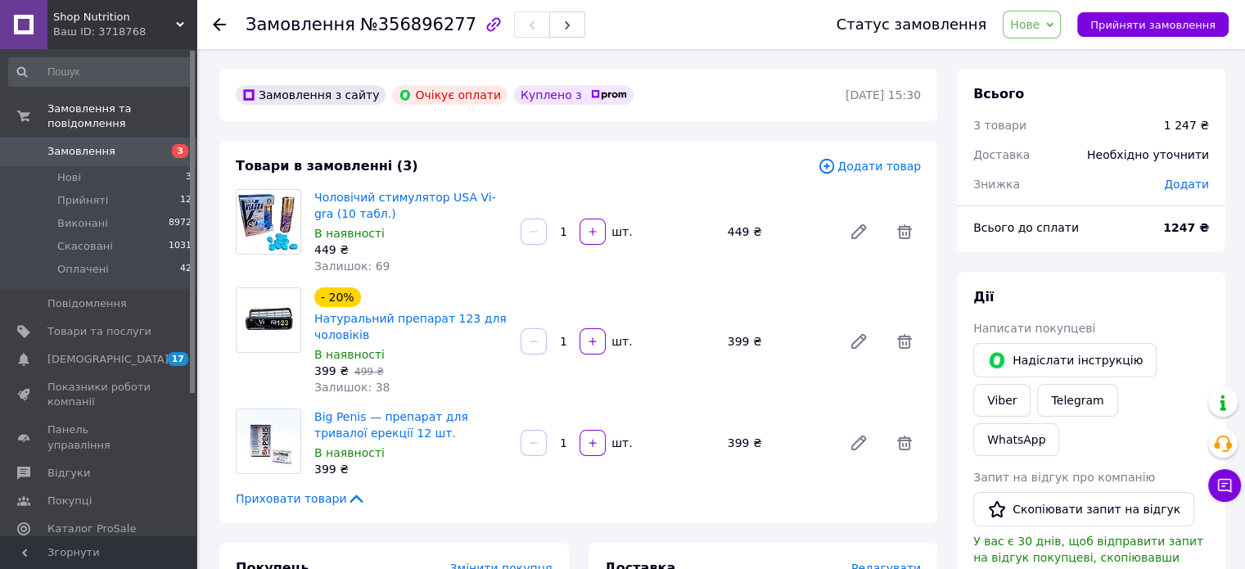
scroll to position [0, 0]
click at [1056, 29] on span "Нове" at bounding box center [1032, 25] width 58 height 28
click at [1051, 58] on li "Прийнято" at bounding box center [1041, 57] width 75 height 25
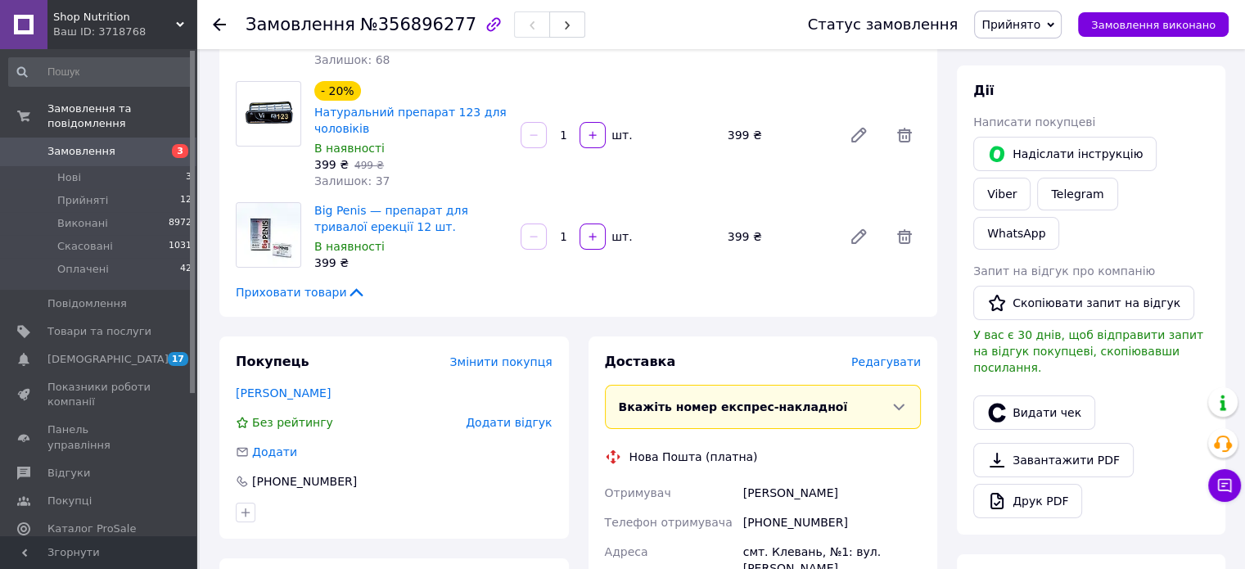
scroll to position [409, 0]
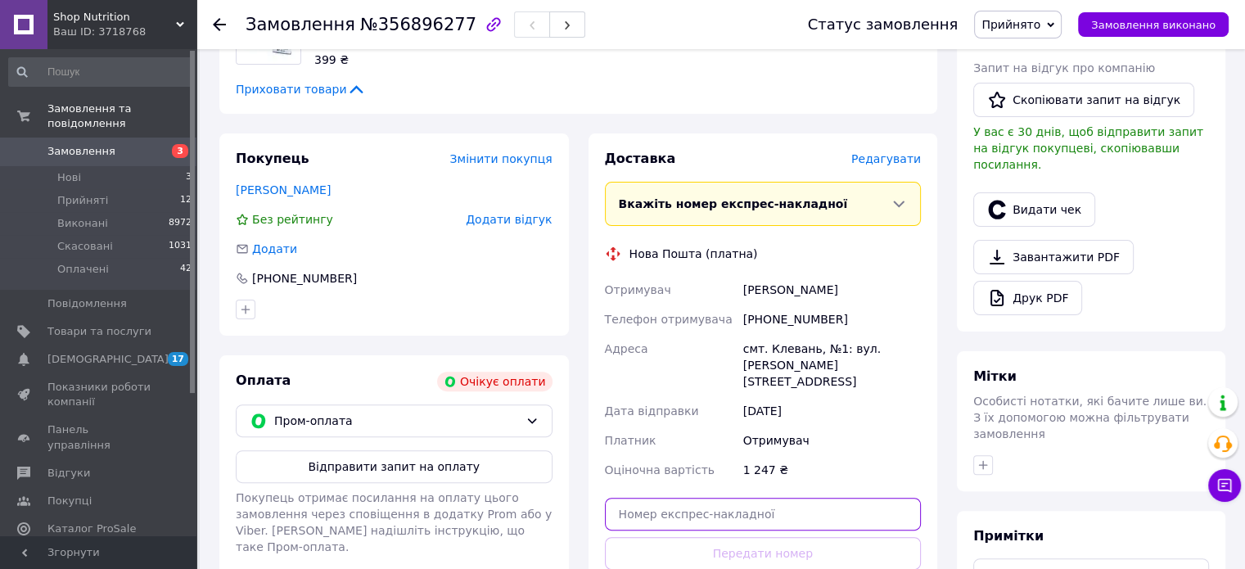
click at [789, 504] on input "text" at bounding box center [763, 514] width 317 height 33
paste input "20451225171706"
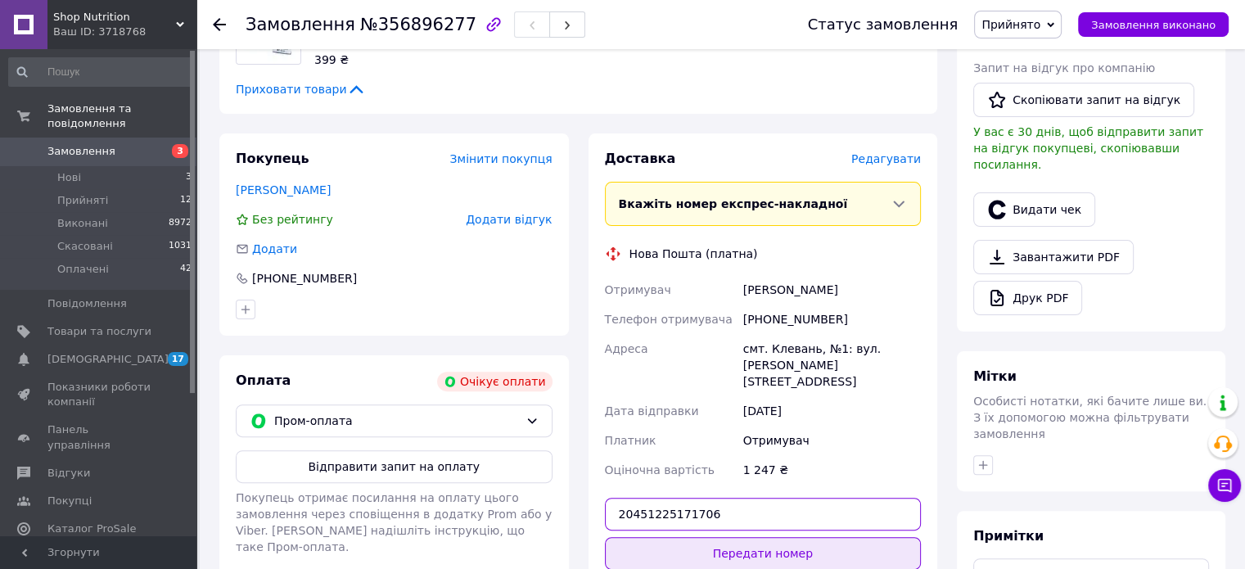
type input "20451225171706"
click at [793, 537] on button "Передати номер" at bounding box center [763, 553] width 317 height 33
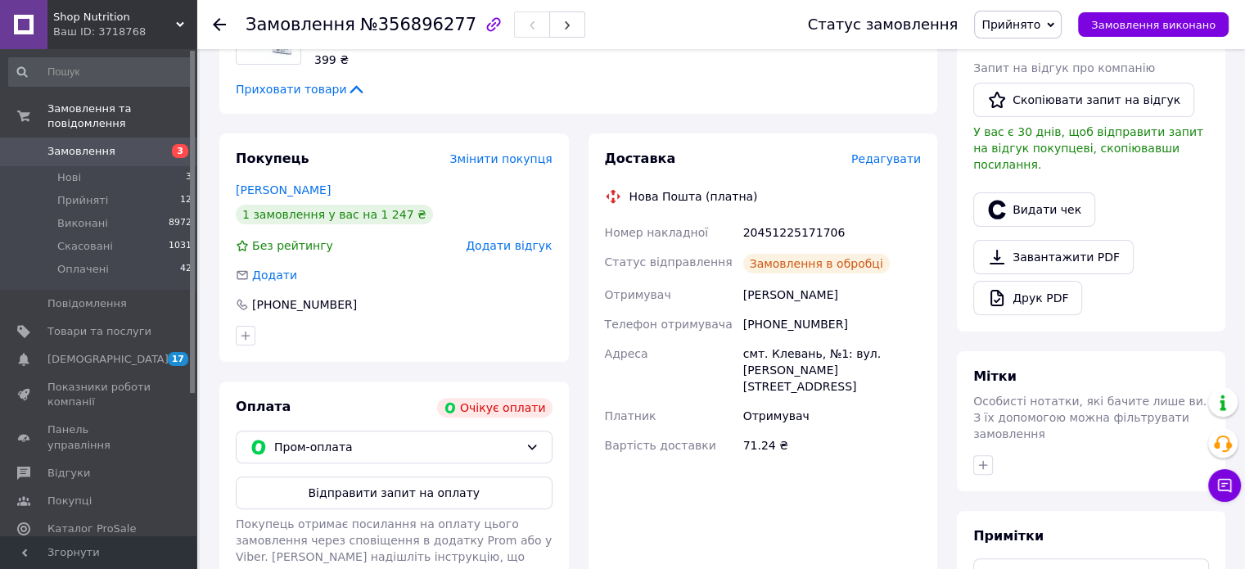
click at [1038, 27] on span "Прийнято" at bounding box center [1011, 24] width 59 height 13
click at [1035, 52] on li "Виконано" at bounding box center [1018, 57] width 86 height 25
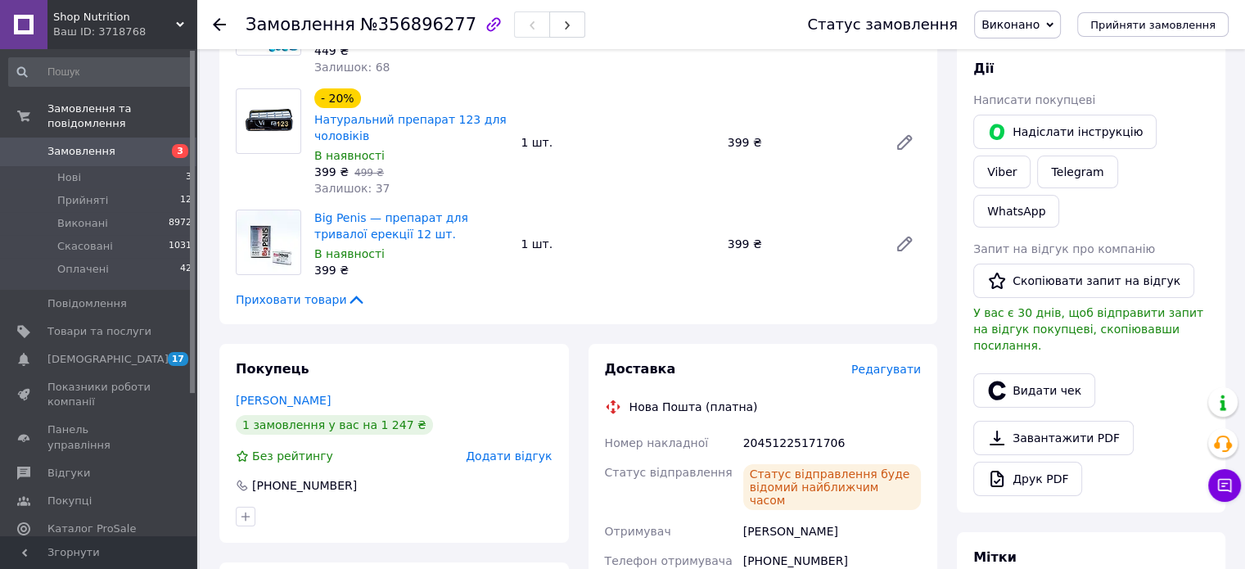
scroll to position [0, 0]
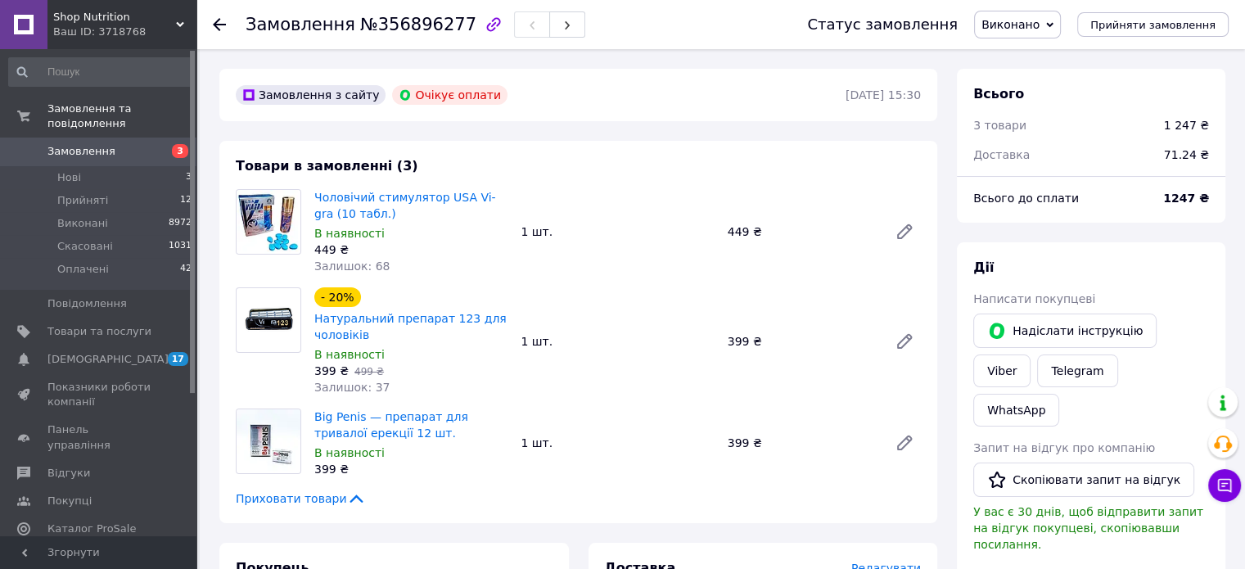
click at [122, 144] on span "Замовлення" at bounding box center [99, 151] width 104 height 15
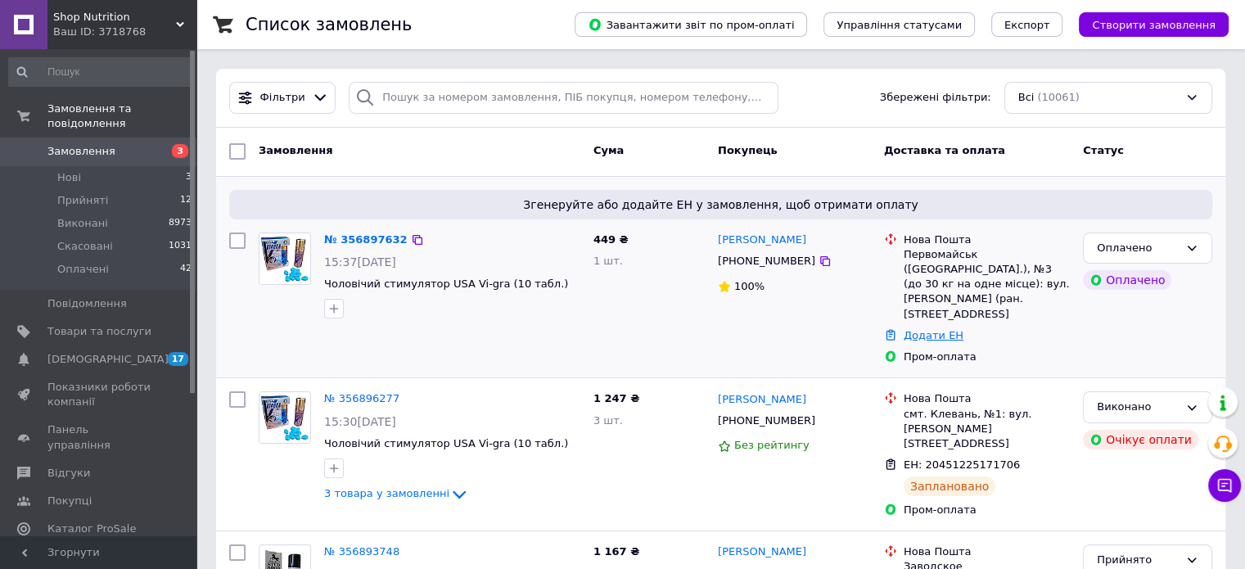
click at [924, 337] on link "Додати ЕН" at bounding box center [934, 335] width 60 height 12
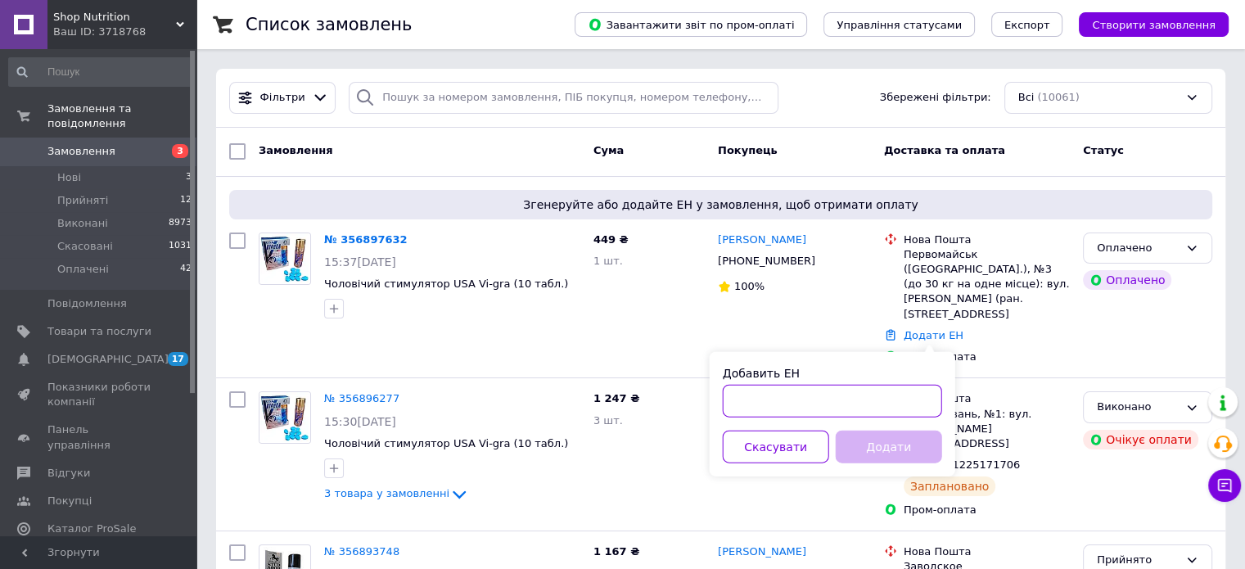
click at [887, 413] on input "Добавить ЕН" at bounding box center [832, 401] width 219 height 33
paste input "20451225177876"
type input "20451225177876"
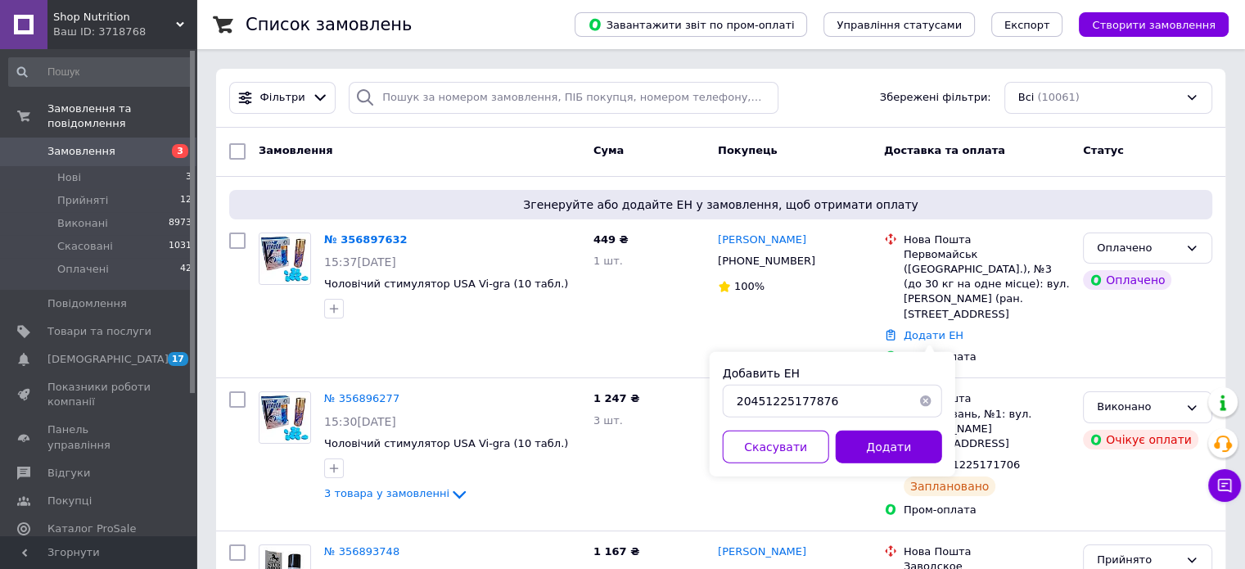
click at [894, 431] on button "Додати" at bounding box center [889, 447] width 106 height 33
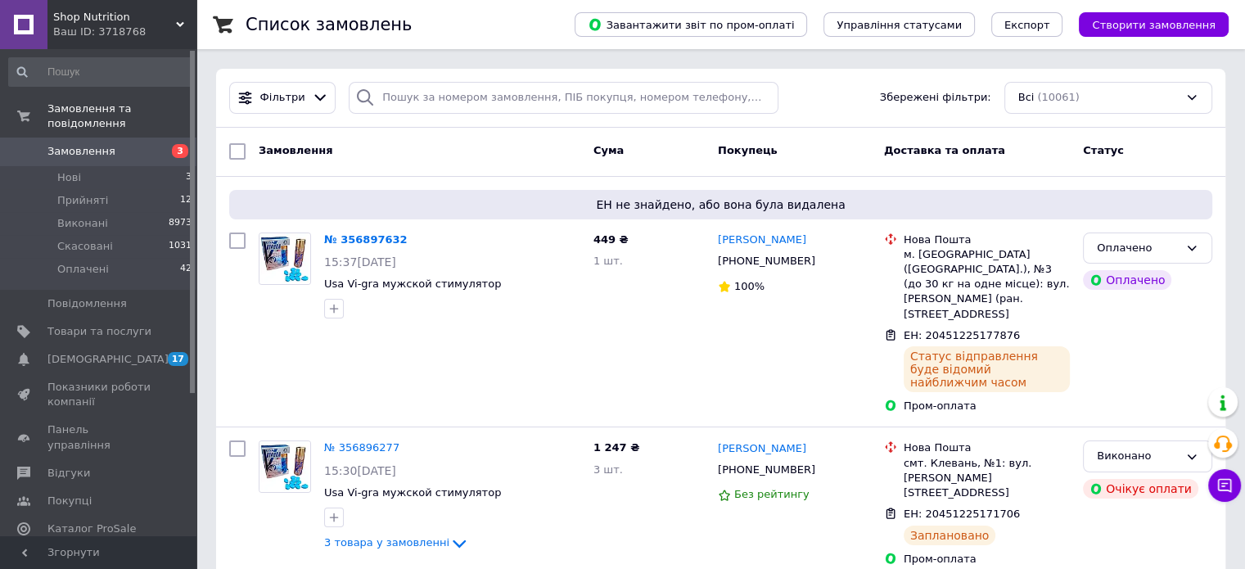
click at [92, 144] on span "Замовлення" at bounding box center [81, 151] width 68 height 15
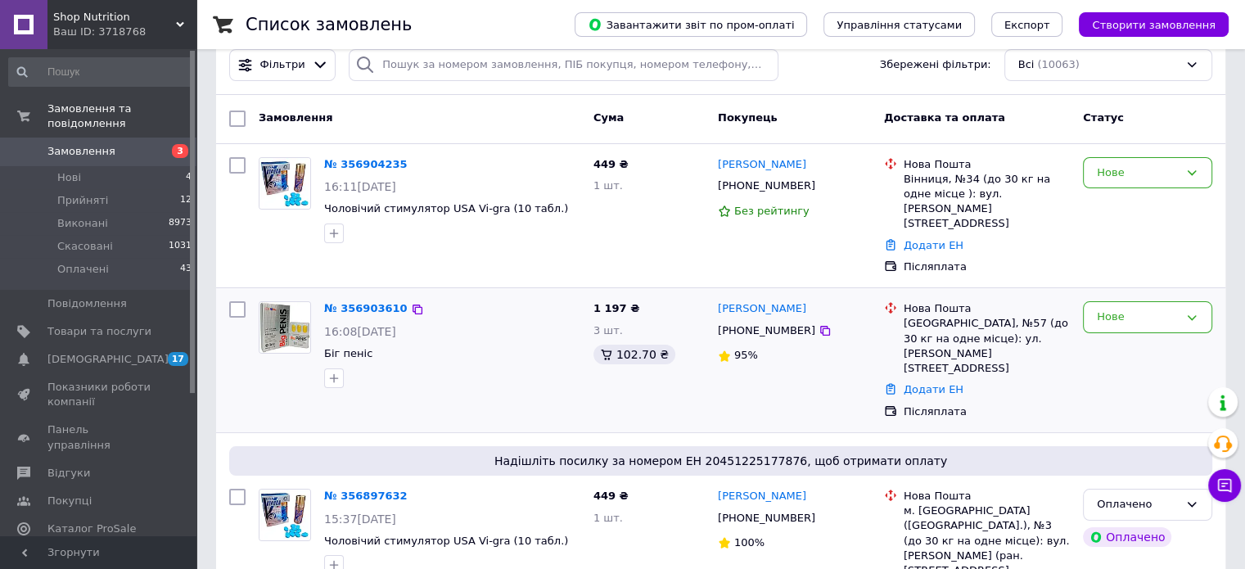
scroll to position [82, 0]
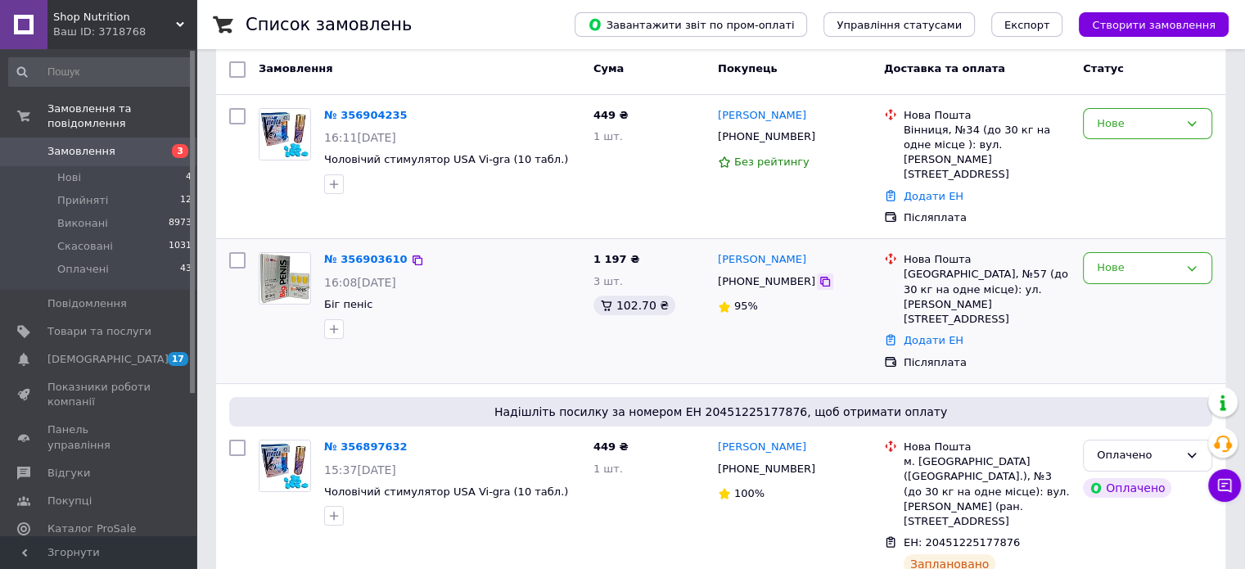
click at [819, 275] on icon at bounding box center [825, 281] width 13 height 13
click at [361, 253] on link "№ 356903610" at bounding box center [366, 259] width 84 height 12
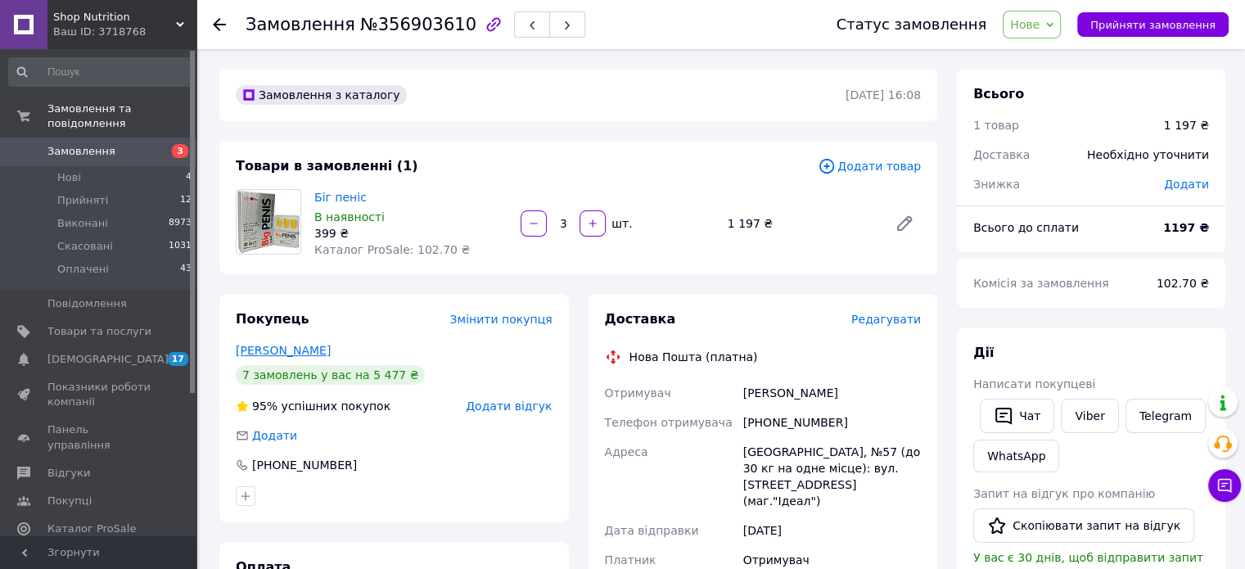
click at [307, 350] on link "Заліпаев Микола" at bounding box center [283, 350] width 95 height 13
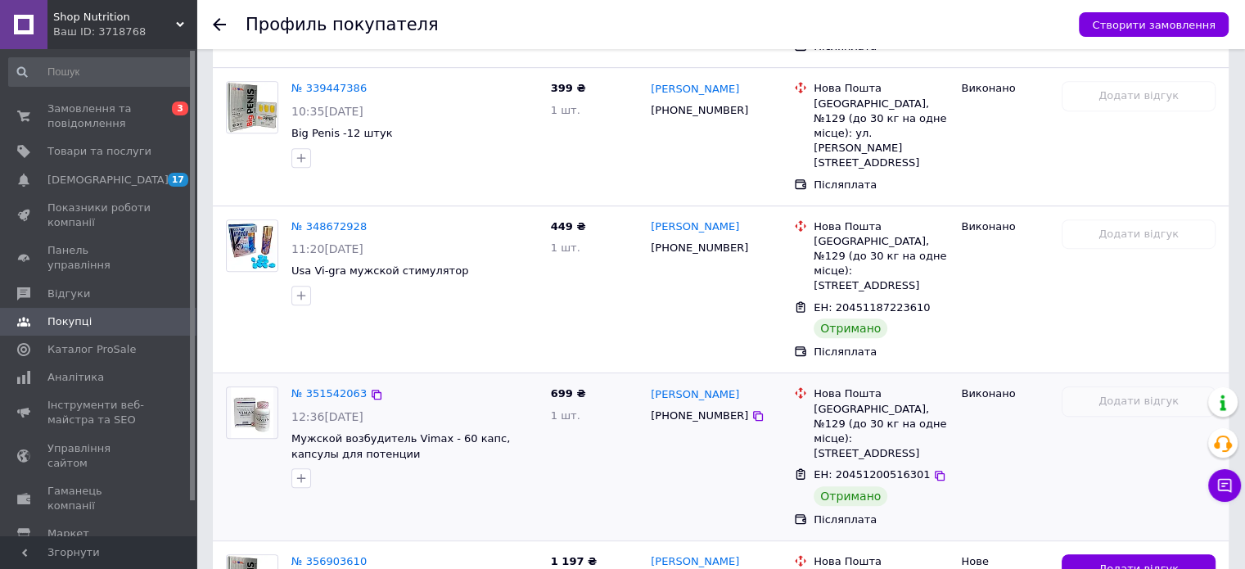
scroll to position [1014, 0]
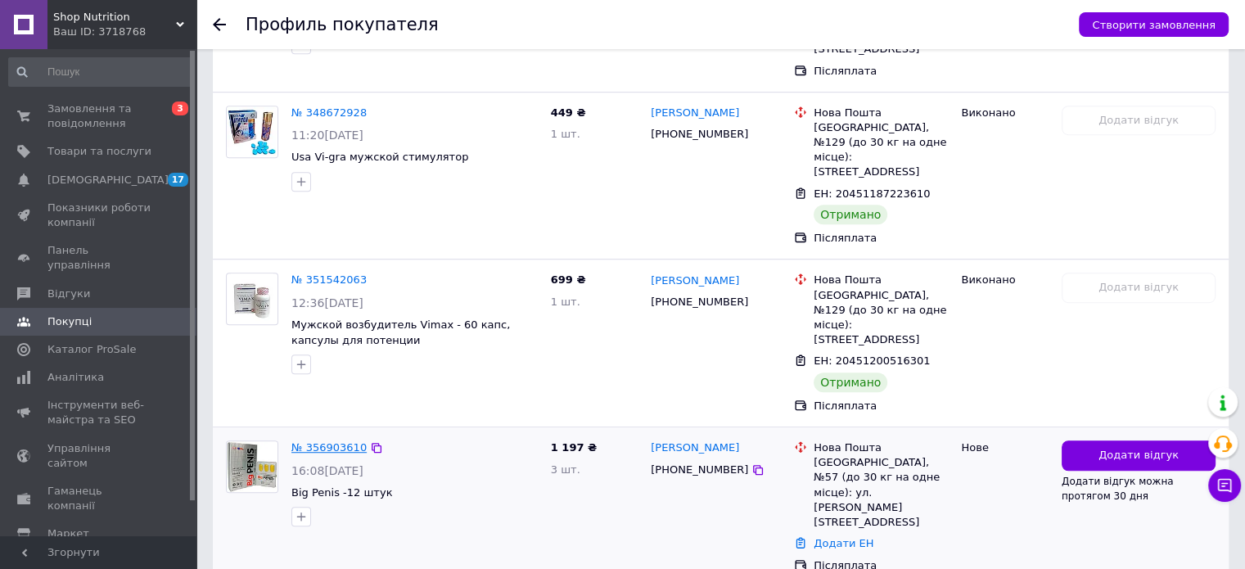
click at [301, 441] on link "№ 356903610" at bounding box center [328, 447] width 75 height 12
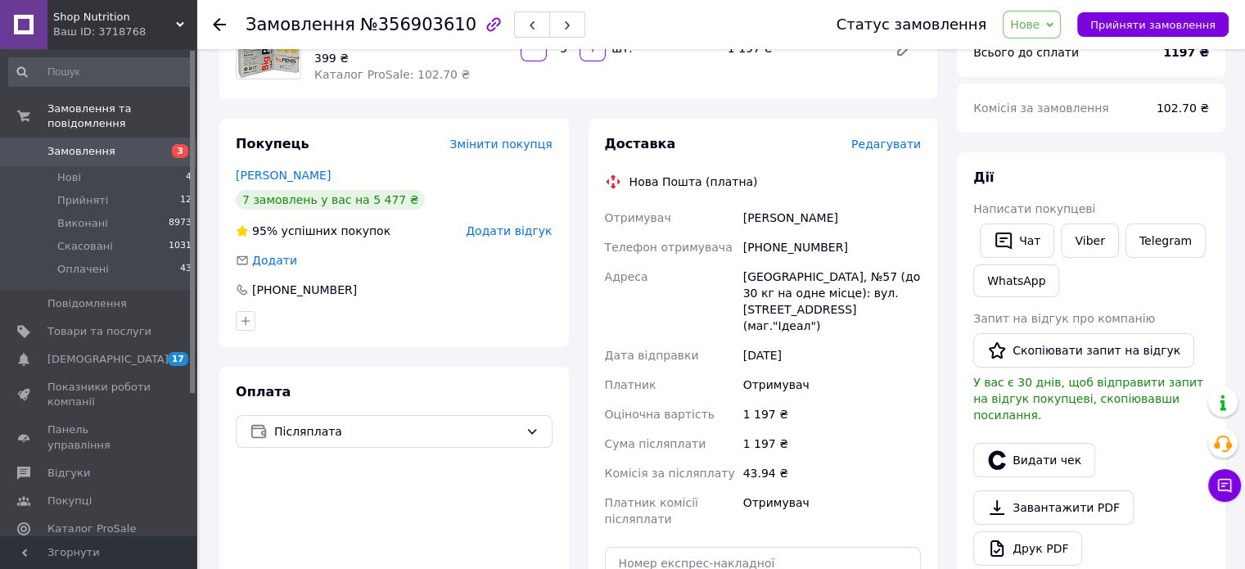
scroll to position [327, 0]
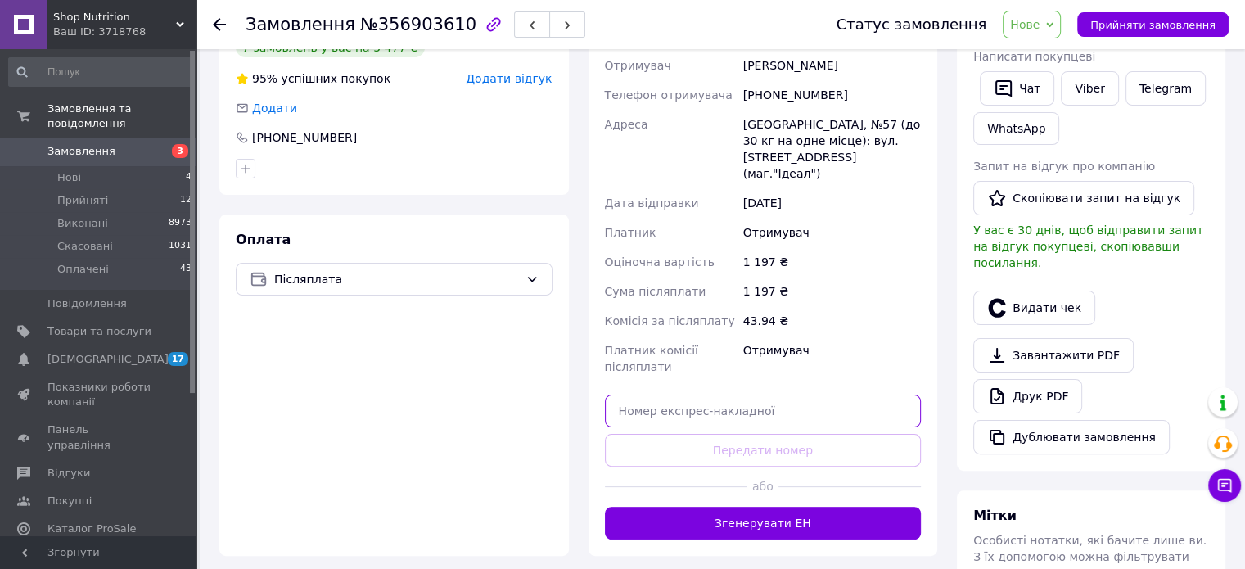
click at [781, 395] on input "text" at bounding box center [763, 411] width 317 height 33
paste input "20451225224516"
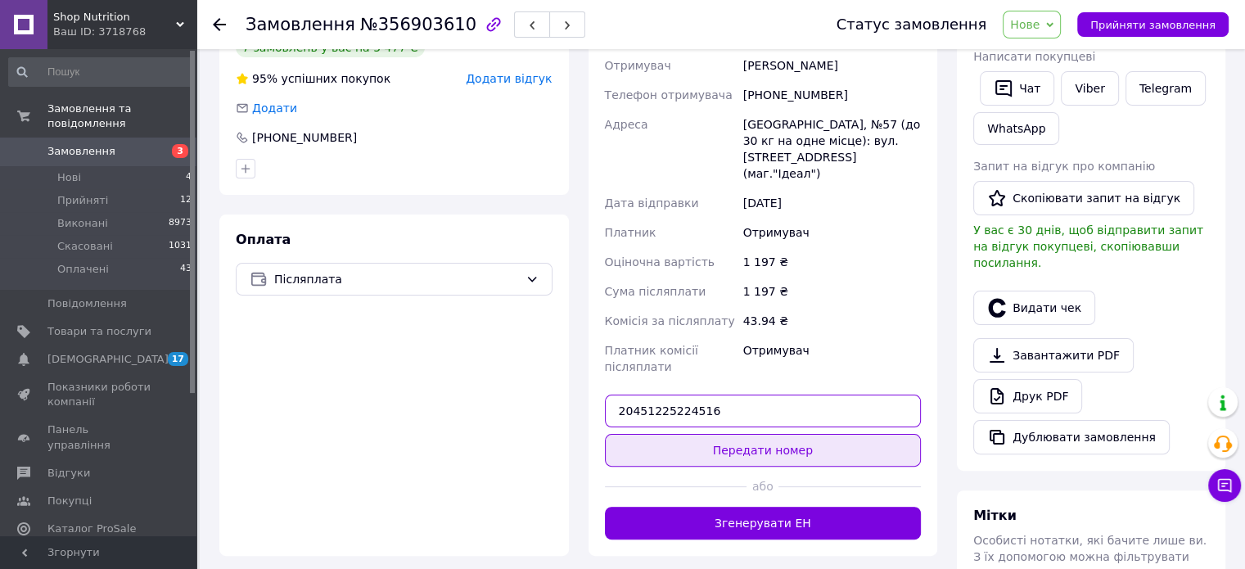
type input "20451225224516"
click at [772, 434] on button "Передати номер" at bounding box center [763, 450] width 317 height 33
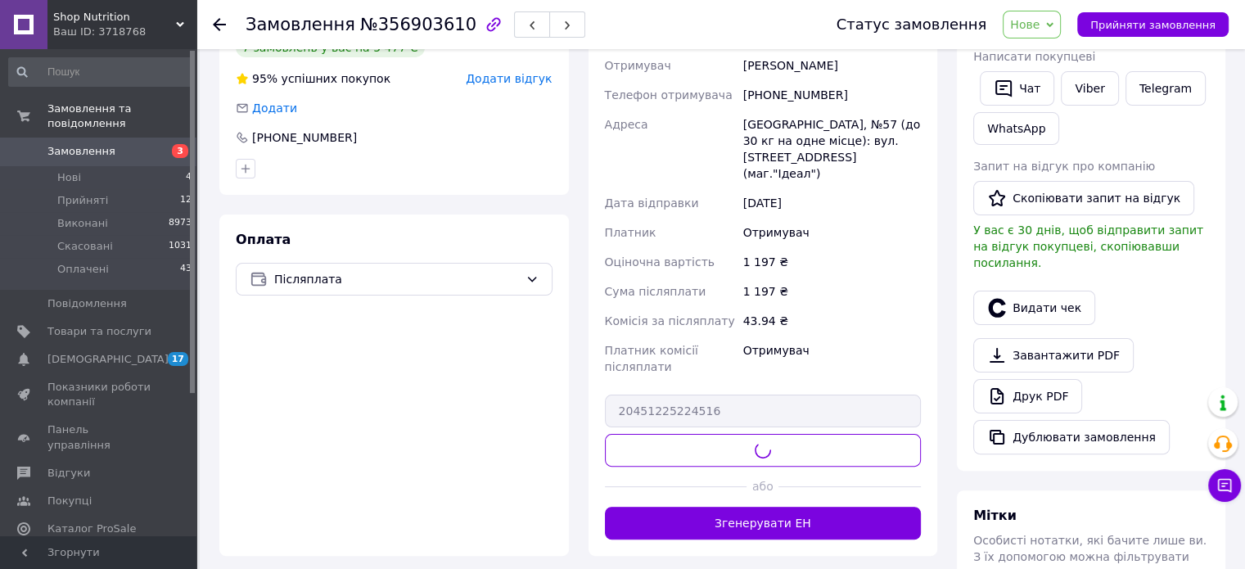
scroll to position [246, 0]
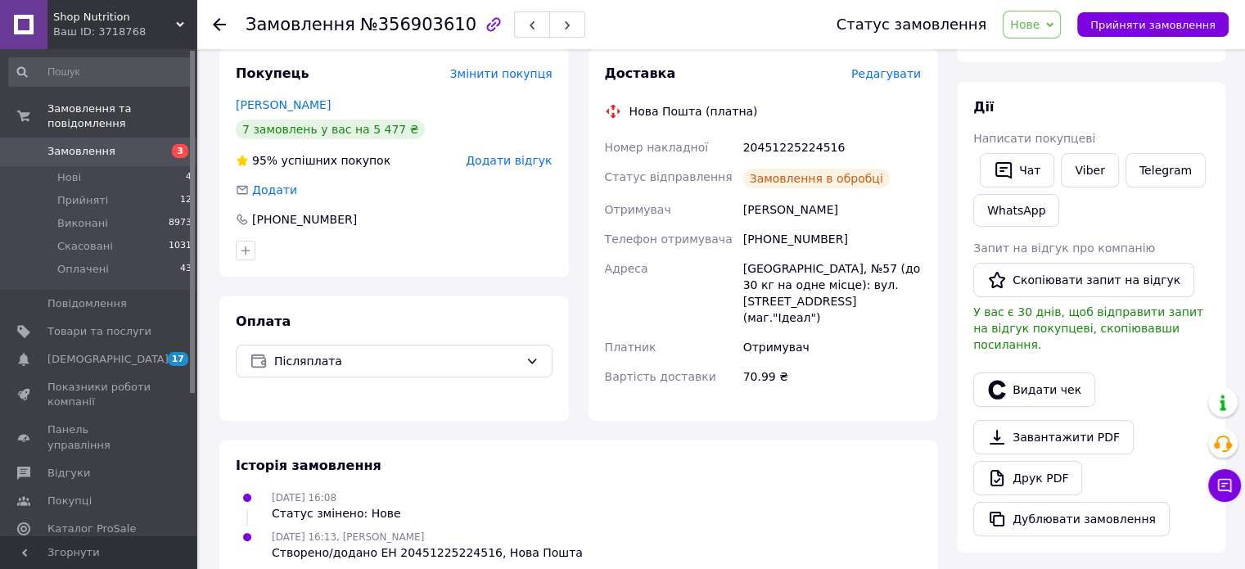
click at [1040, 25] on span "Нове" at bounding box center [1024, 24] width 29 height 13
drag, startPoint x: 1060, startPoint y: 81, endPoint x: 1068, endPoint y: 96, distance: 16.5
click at [1060, 79] on li "Виконано" at bounding box center [1041, 82] width 75 height 25
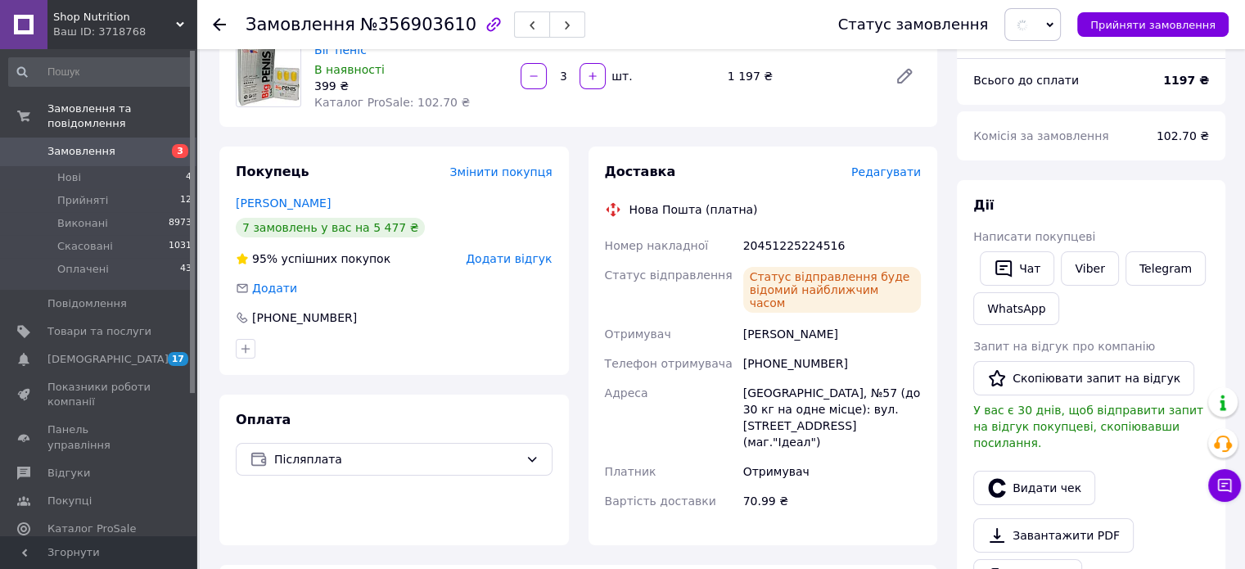
scroll to position [0, 0]
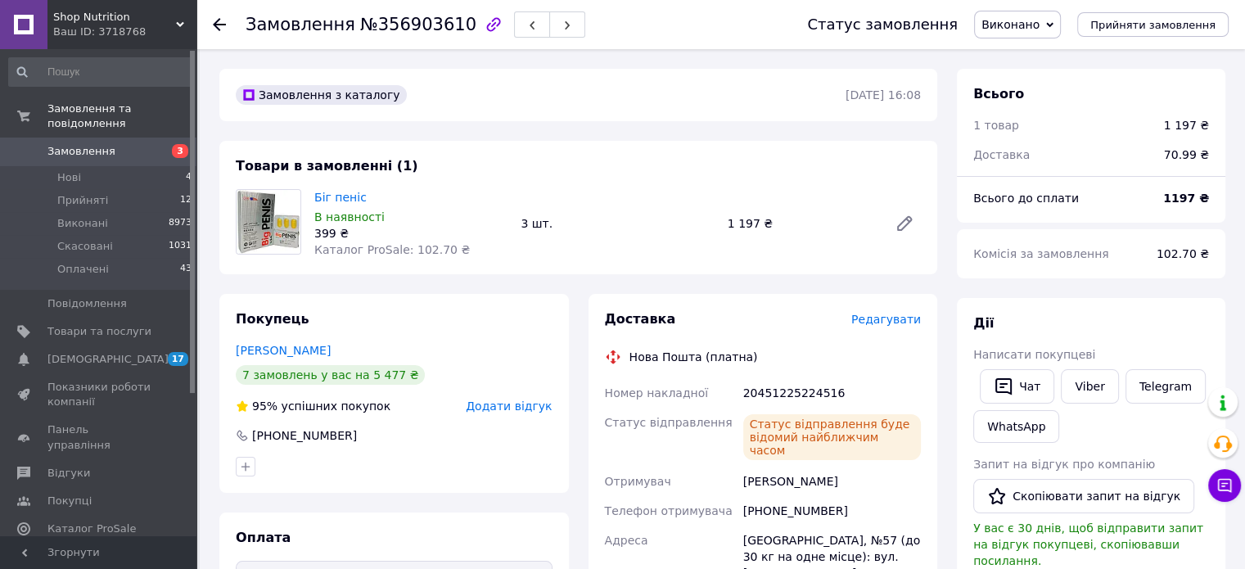
click at [98, 144] on span "Замовлення" at bounding box center [81, 151] width 68 height 15
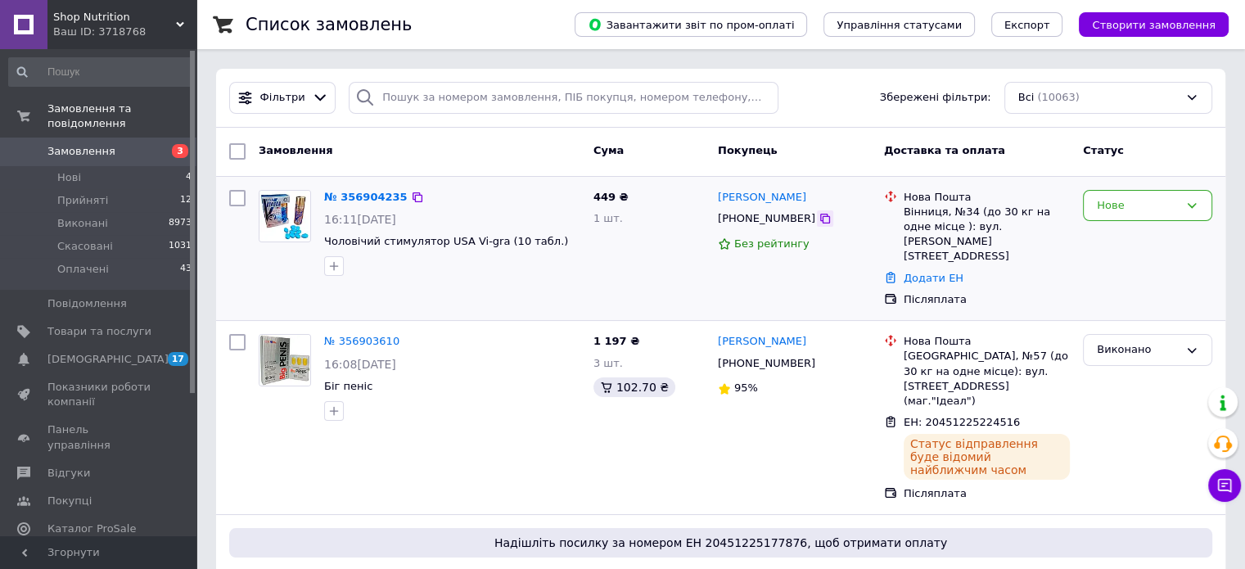
click at [819, 219] on icon at bounding box center [825, 218] width 13 height 13
click at [368, 191] on link "№ 356904235" at bounding box center [366, 197] width 84 height 12
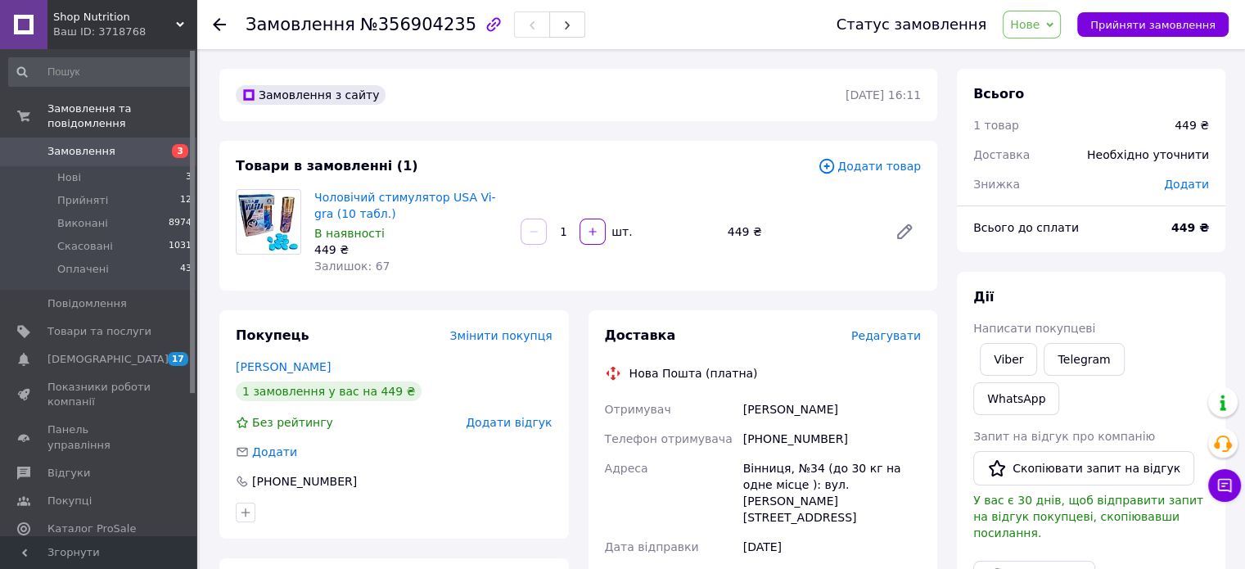
click at [1082, 337] on div "Дії Написати покупцеві Viber Telegram WhatsApp Запит на відгук про компанію   С…" at bounding box center [1091, 506] width 236 height 436
click at [1083, 351] on link "Telegram" at bounding box center [1084, 359] width 80 height 33
click at [1059, 382] on link "WhatsApp" at bounding box center [1016, 398] width 86 height 33
click at [127, 144] on span "Замовлення" at bounding box center [99, 151] width 104 height 15
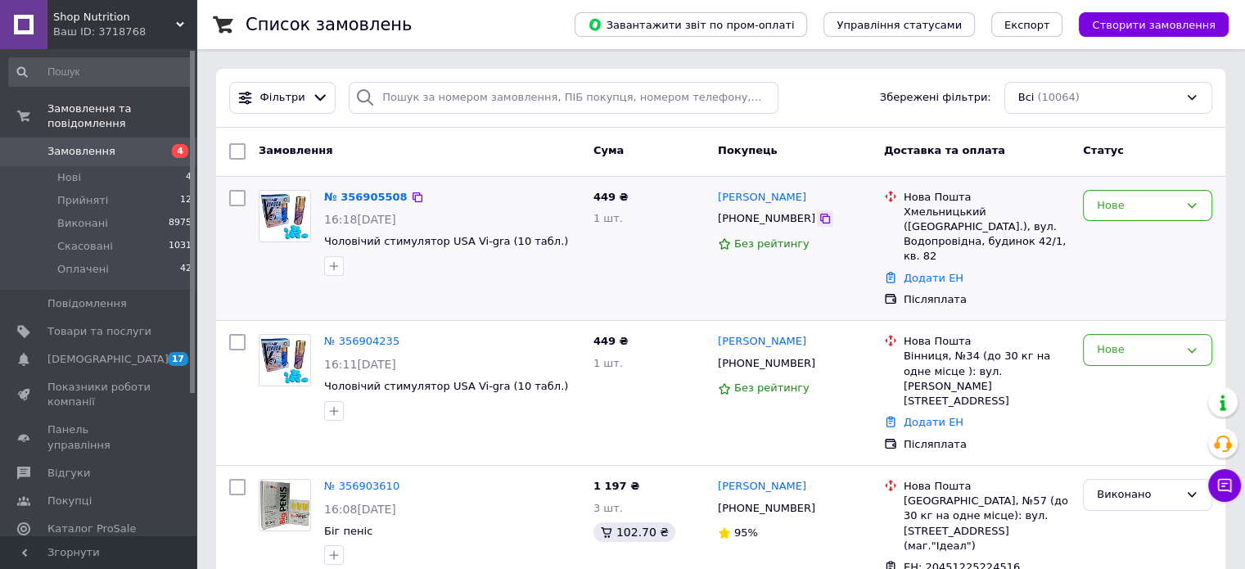
click at [819, 219] on icon at bounding box center [825, 218] width 13 height 13
click at [1133, 197] on div "Нове" at bounding box center [1138, 205] width 82 height 17
click at [1120, 242] on li "Прийнято" at bounding box center [1148, 239] width 128 height 30
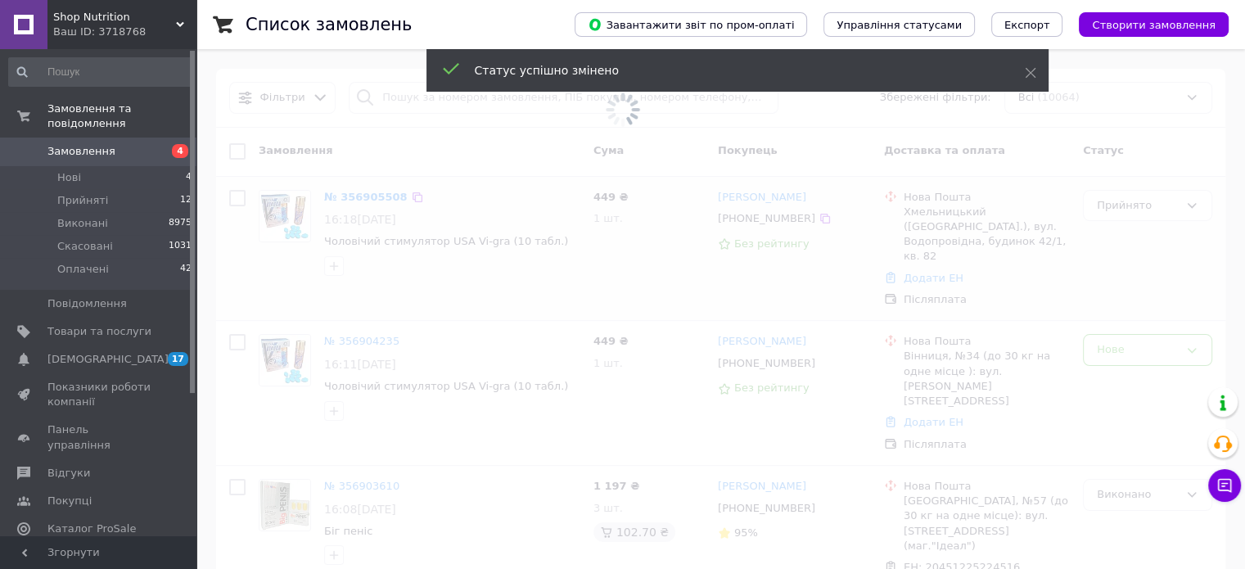
click at [83, 144] on span "Замовлення" at bounding box center [81, 151] width 68 height 15
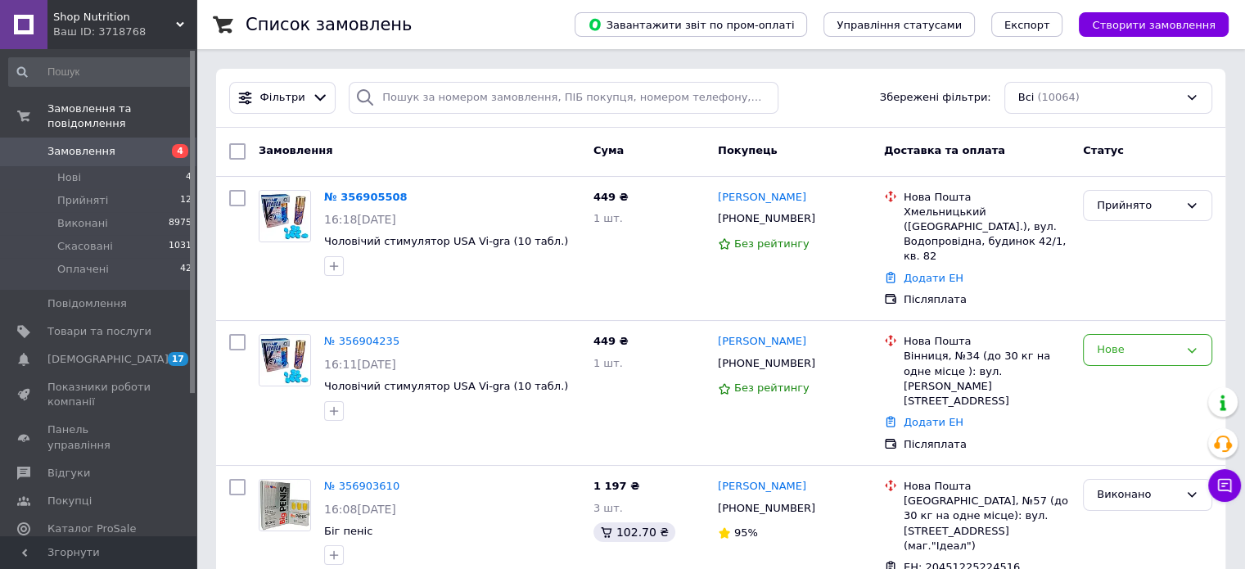
click at [130, 144] on span "Замовлення" at bounding box center [99, 151] width 104 height 15
